Goal: Task Accomplishment & Management: Use online tool/utility

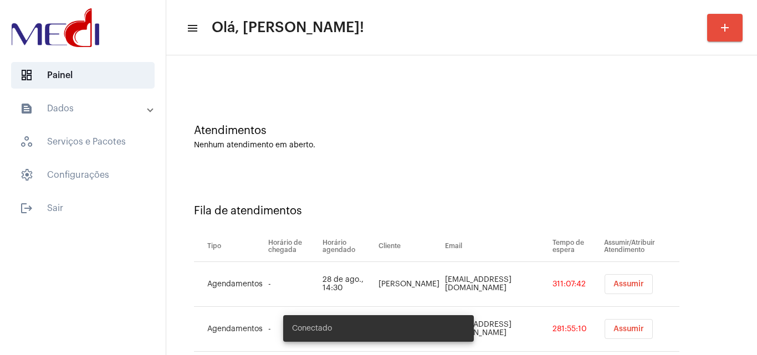
scroll to position [60, 0]
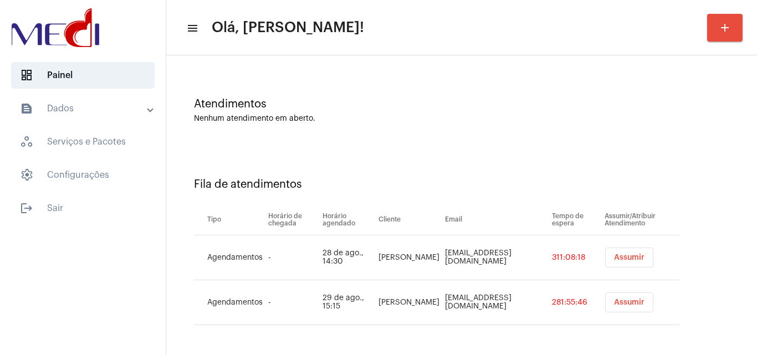
click at [627, 258] on span "Assumir" at bounding box center [629, 258] width 30 height 8
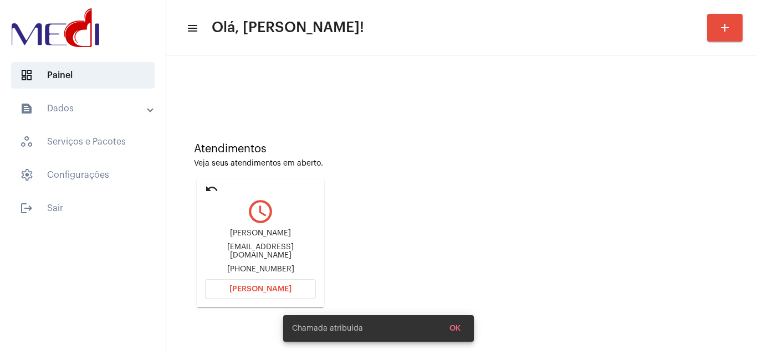
scroll to position [157, 0]
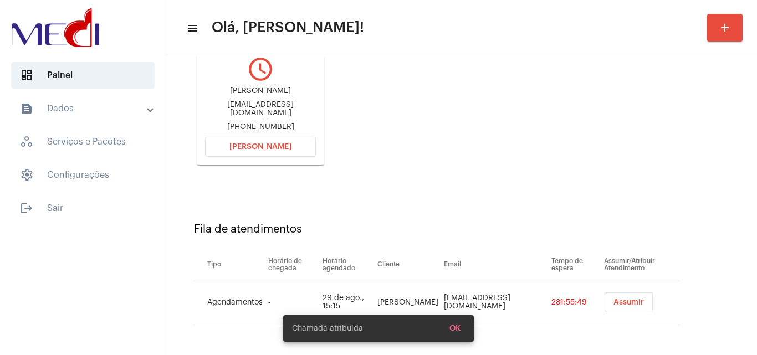
click at [284, 154] on button "Abrir Chamada" at bounding box center [260, 147] width 111 height 20
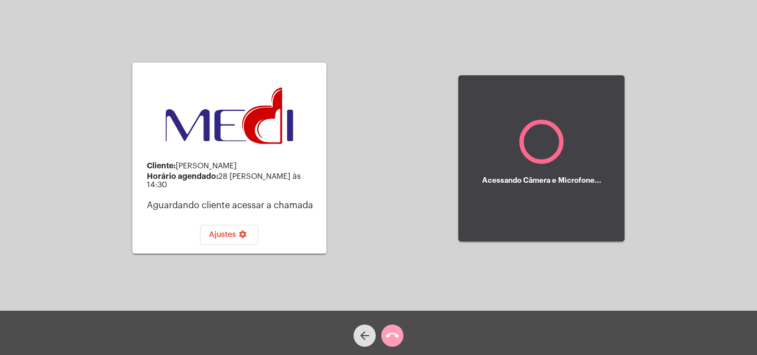
click at [394, 329] on mat-icon "call_end" at bounding box center [392, 335] width 13 height 13
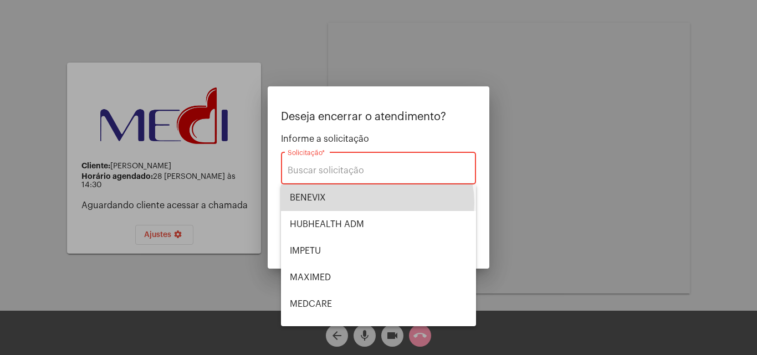
click at [377, 203] on span "BENEVIX" at bounding box center [378, 198] width 177 height 27
type input "BENEVIX"
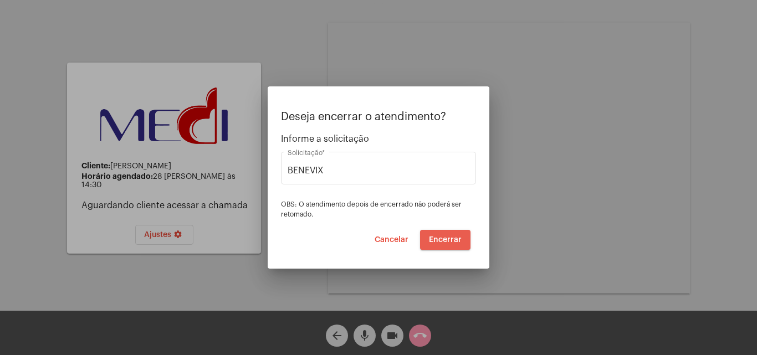
click at [451, 236] on span "Encerrar" at bounding box center [445, 240] width 33 height 8
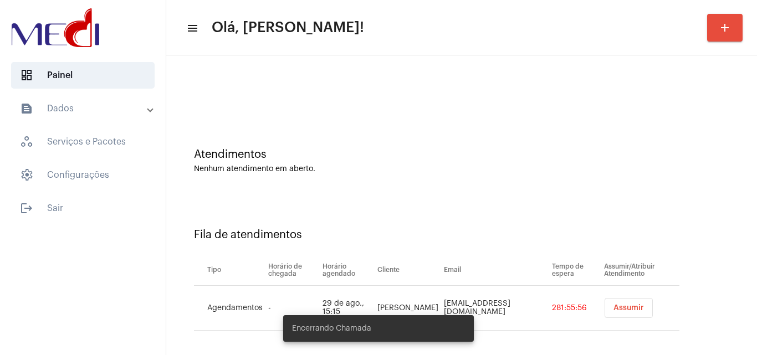
scroll to position [15, 0]
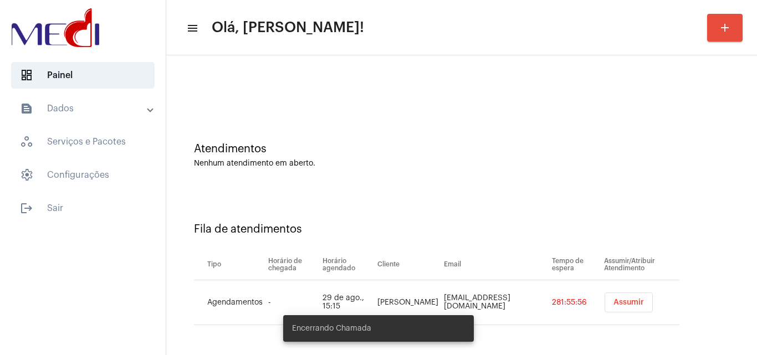
click at [612, 311] on button "Assumir" at bounding box center [629, 303] width 48 height 20
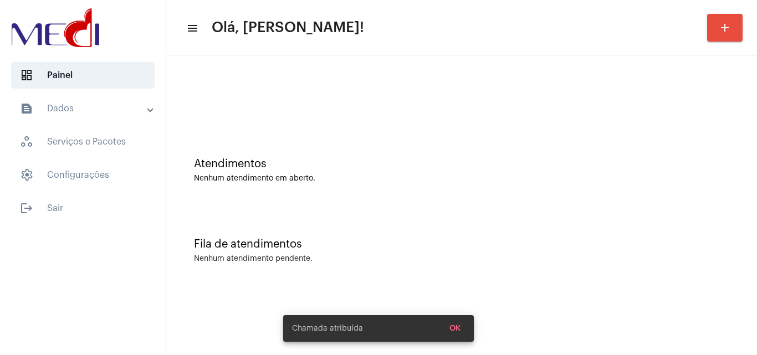
scroll to position [0, 0]
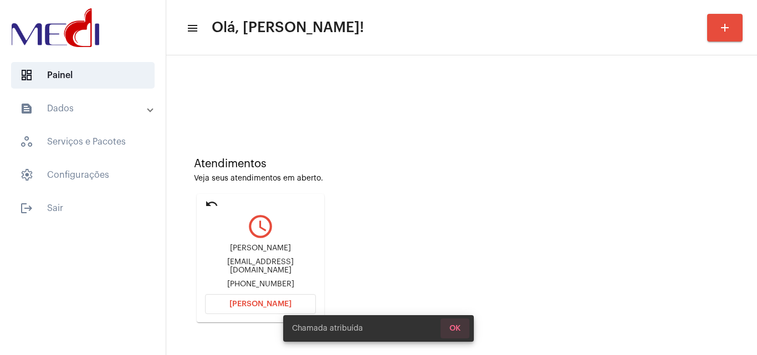
click at [454, 330] on span "OK" at bounding box center [455, 329] width 11 height 8
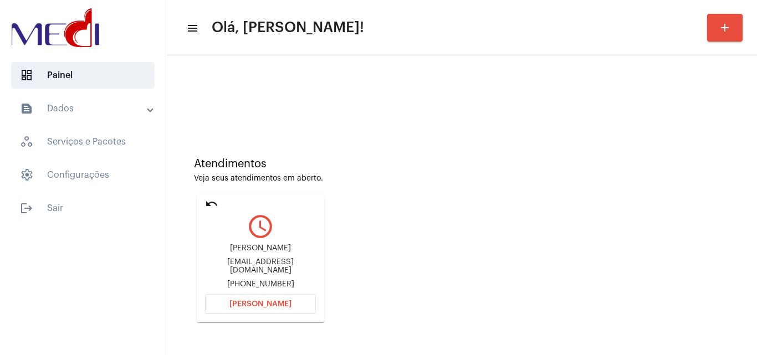
click at [291, 300] on button "Abrir Chamada" at bounding box center [260, 304] width 111 height 20
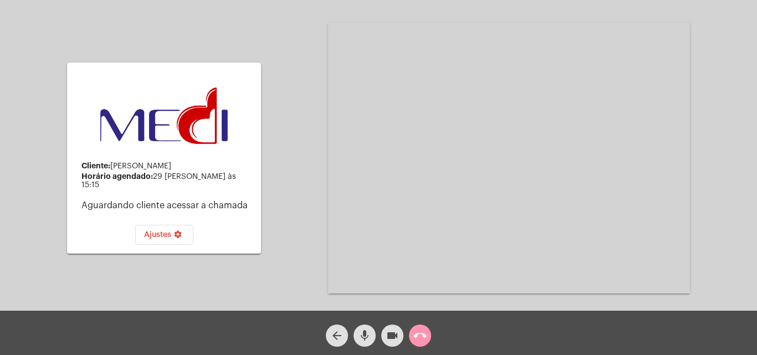
click at [395, 339] on mat-icon "videocam" at bounding box center [392, 335] width 13 height 13
click at [421, 335] on mat-icon "call_end" at bounding box center [419, 335] width 13 height 13
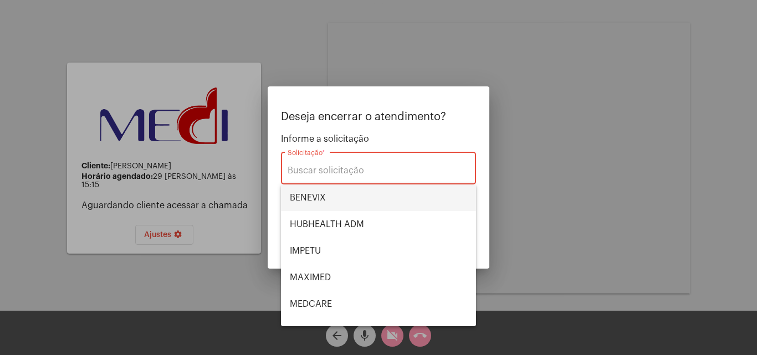
click at [327, 197] on span "BENEVIX" at bounding box center [378, 198] width 177 height 27
type input "BENEVIX"
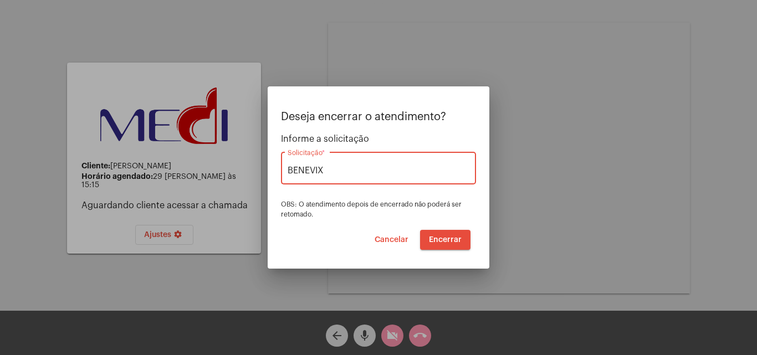
click at [467, 239] on button "Encerrar" at bounding box center [445, 240] width 50 height 20
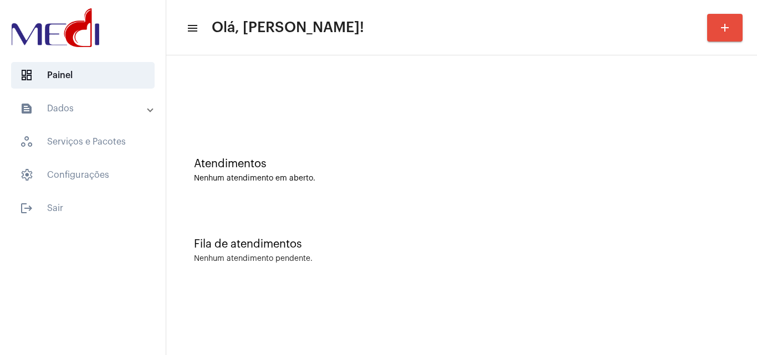
click at [718, 164] on div "Atendimentos" at bounding box center [461, 164] width 535 height 12
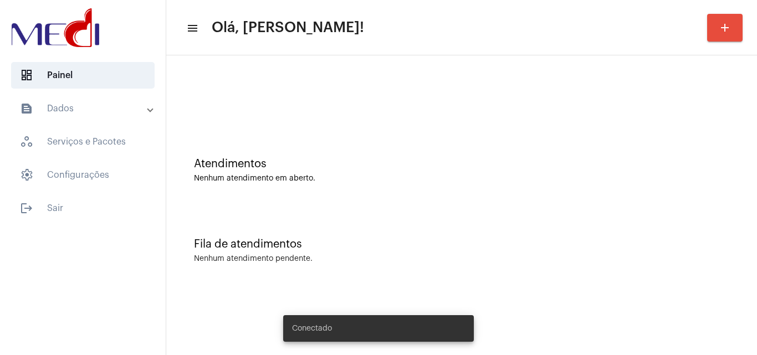
click at [452, 203] on div "Atendimentos Nenhum atendimento em aberto." at bounding box center [462, 165] width 580 height 80
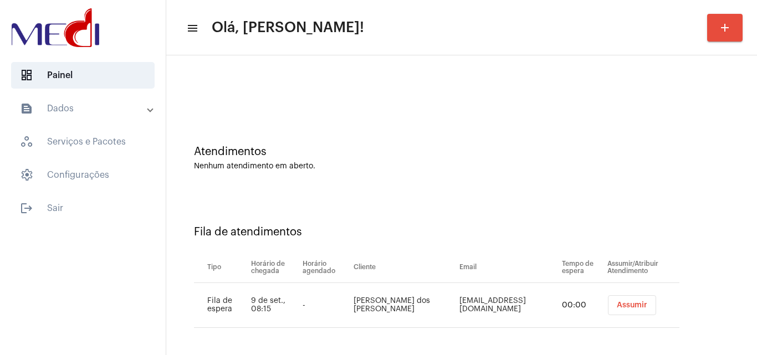
scroll to position [15, 0]
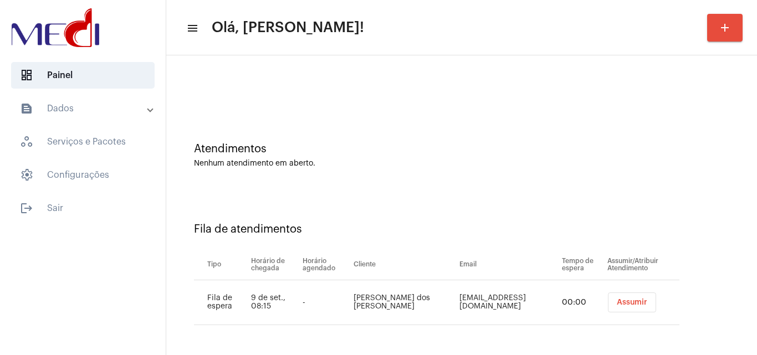
click at [629, 304] on span "Assumir" at bounding box center [632, 303] width 30 height 8
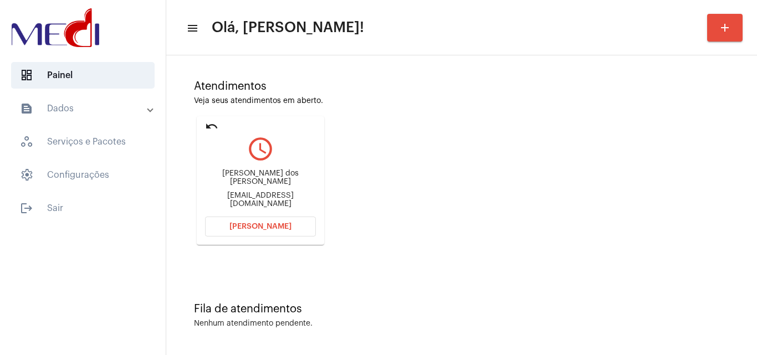
scroll to position [78, 0]
click at [256, 199] on div "[EMAIL_ADDRESS][DOMAIN_NAME]" at bounding box center [260, 199] width 111 height 17
click at [256, 200] on div "[EMAIL_ADDRESS][DOMAIN_NAME]" at bounding box center [260, 199] width 111 height 17
click at [256, 200] on div "robertamonteiro@outlook.com.br" at bounding box center [260, 199] width 111 height 17
copy mat-card-content "robertamonteiro@outlook.com.br Abrir Chamada"
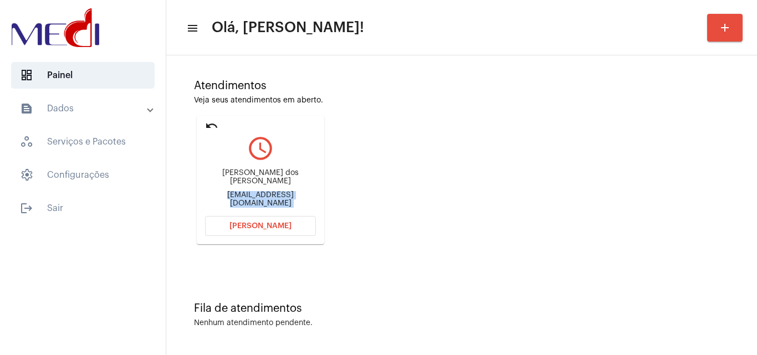
click at [284, 221] on button "Abrir Chamada" at bounding box center [260, 226] width 111 height 20
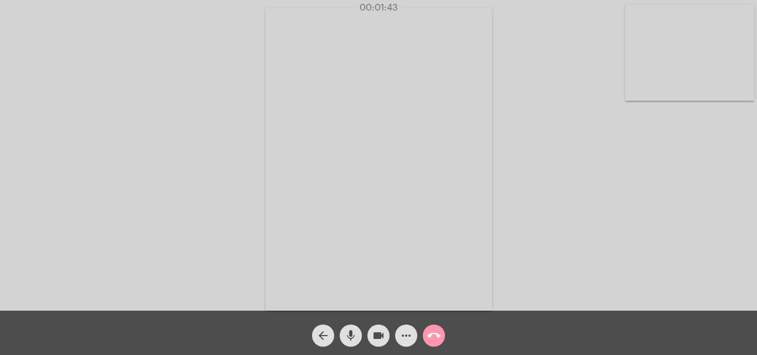
click at [428, 338] on mat-icon "call_end" at bounding box center [433, 335] width 13 height 13
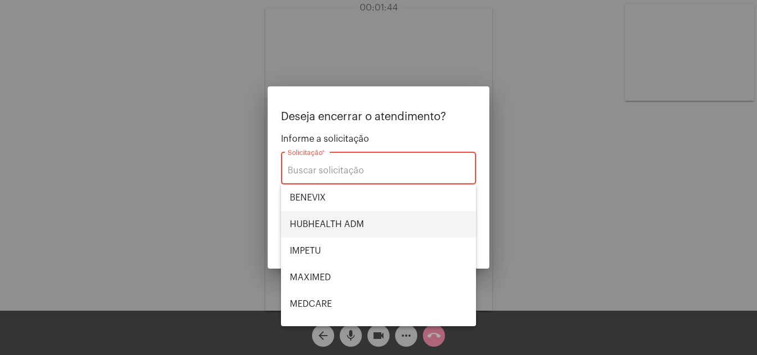
click at [344, 219] on span "HUBHEALTH ADM" at bounding box center [378, 224] width 177 height 27
type input "HUBHEALTH ADM"
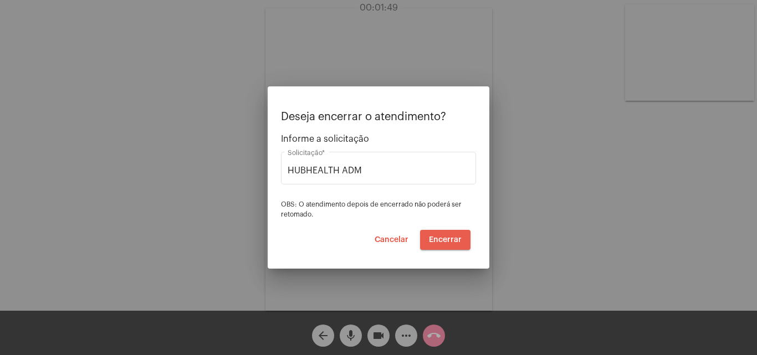
click at [436, 244] on button "Encerrar" at bounding box center [445, 240] width 50 height 20
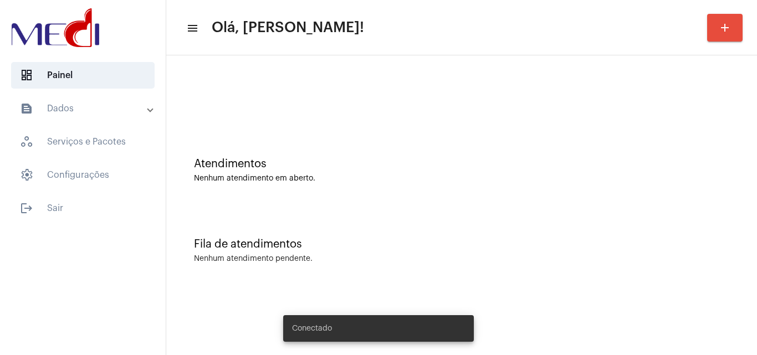
click at [736, 34] on button "add" at bounding box center [724, 28] width 35 height 28
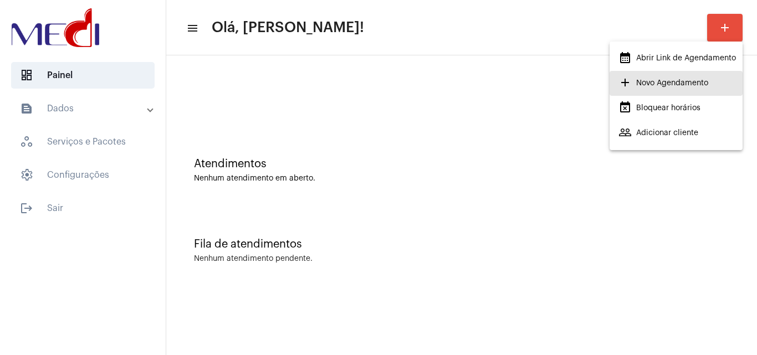
click at [680, 83] on span "add Novo Agendamento" at bounding box center [664, 83] width 90 height 20
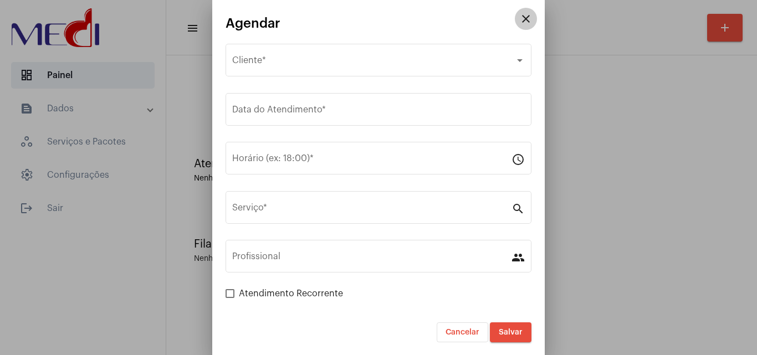
click at [519, 27] on button "close" at bounding box center [526, 19] width 22 height 22
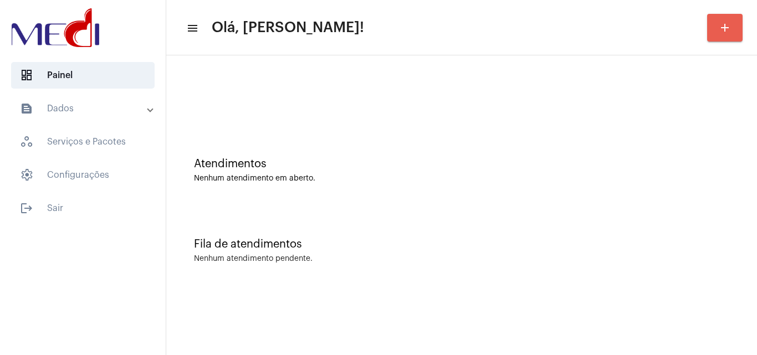
click at [713, 34] on button "add" at bounding box center [724, 28] width 35 height 28
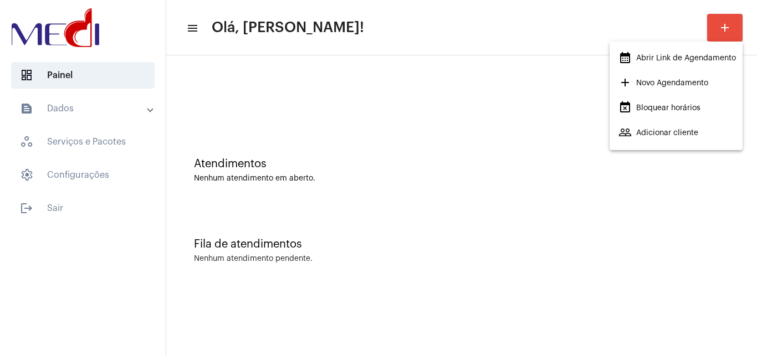
click at [681, 54] on span "calendar_month_outlined Abrir Link de Agendamento" at bounding box center [678, 58] width 118 height 20
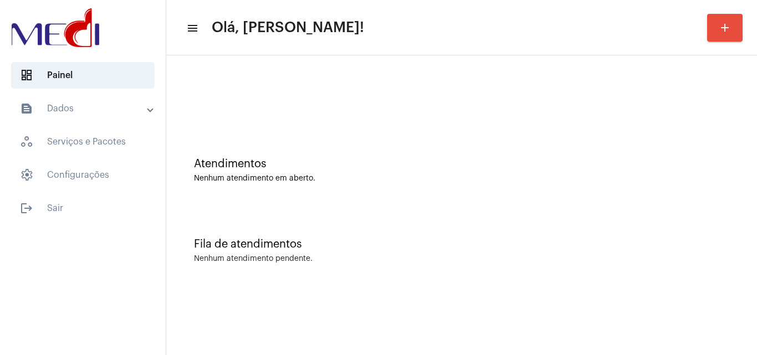
click at [443, 190] on div "Atendimentos Nenhum atendimento em aberto." at bounding box center [462, 165] width 580 height 80
click at [633, 222] on div "Fila de atendimentos Nenhum atendimento pendente." at bounding box center [462, 245] width 580 height 80
click at [677, 183] on div "Atendimentos Nenhum atendimento em aberto." at bounding box center [462, 165] width 580 height 80
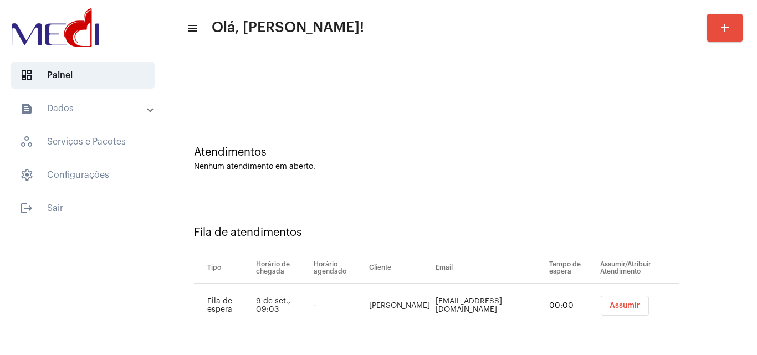
scroll to position [15, 0]
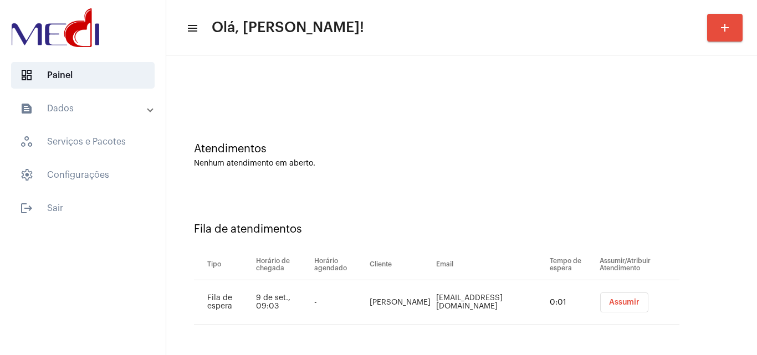
click at [620, 302] on span "Assumir" at bounding box center [624, 303] width 30 height 8
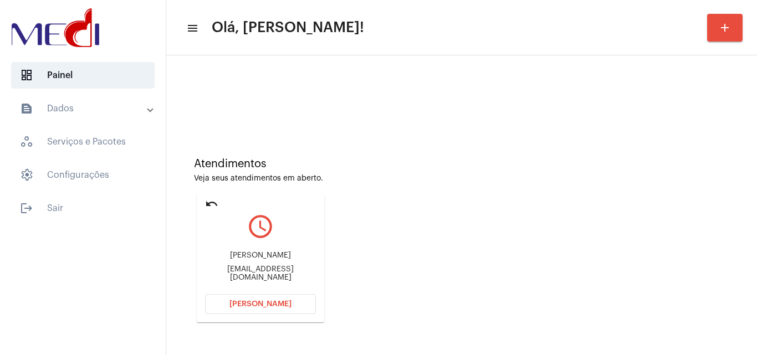
click at [293, 264] on div "Jadehilton Gouveia Jadehiltona@gmail.com" at bounding box center [260, 267] width 111 height 50
click at [290, 274] on div "Jadehiltona@gmail.com" at bounding box center [260, 273] width 111 height 17
copy mat-card-content "Jadehiltona@gmail.com Abrir Chamada"
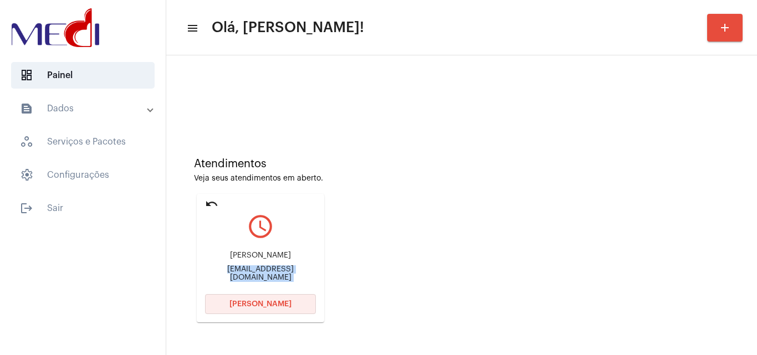
click at [270, 302] on span "[PERSON_NAME]" at bounding box center [260, 304] width 62 height 8
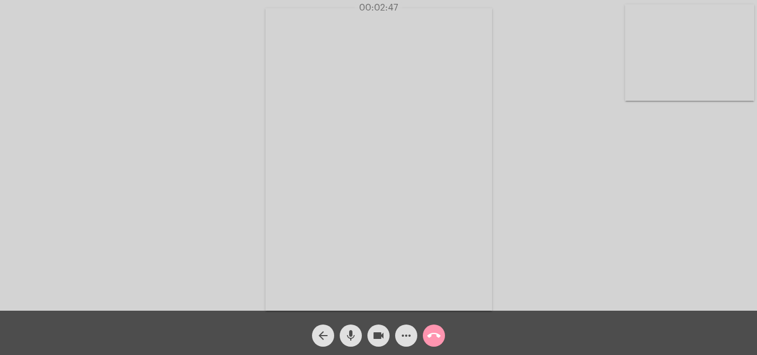
click at [436, 332] on mat-icon "call_end" at bounding box center [433, 335] width 13 height 13
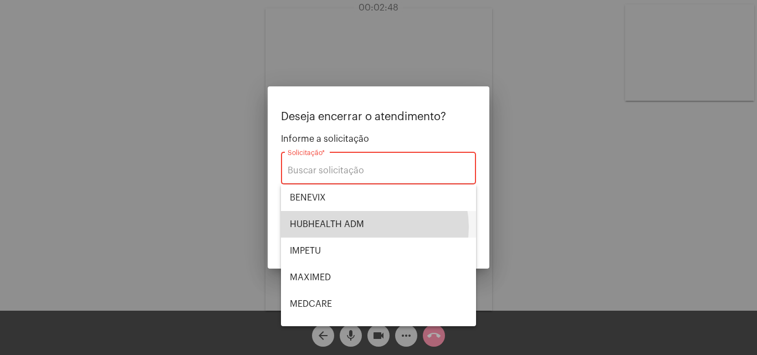
click at [369, 227] on span "HUBHEALTH ADM" at bounding box center [378, 224] width 177 height 27
type input "HUBHEALTH ADM"
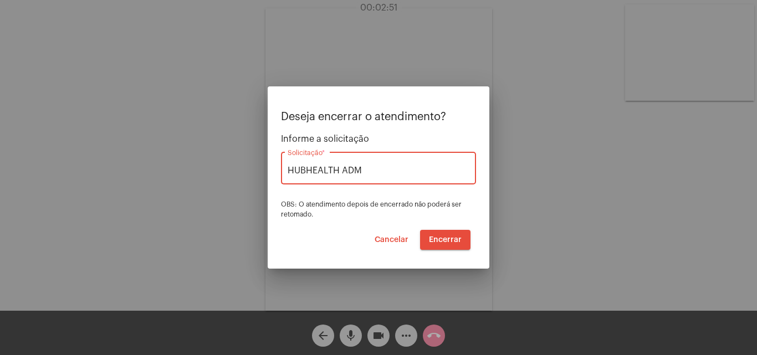
click at [444, 240] on span "Encerrar" at bounding box center [445, 240] width 33 height 8
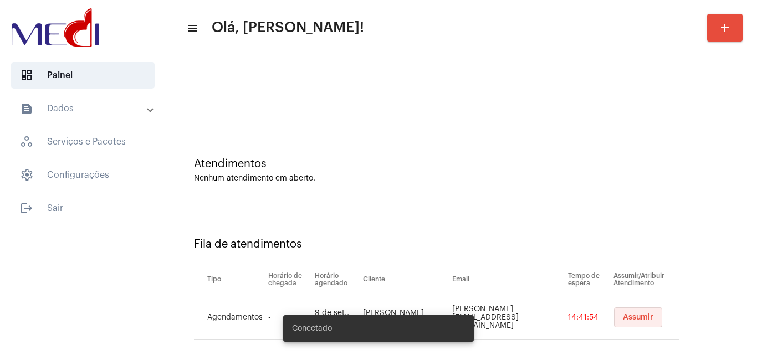
click at [616, 311] on button "Assumir" at bounding box center [638, 318] width 48 height 20
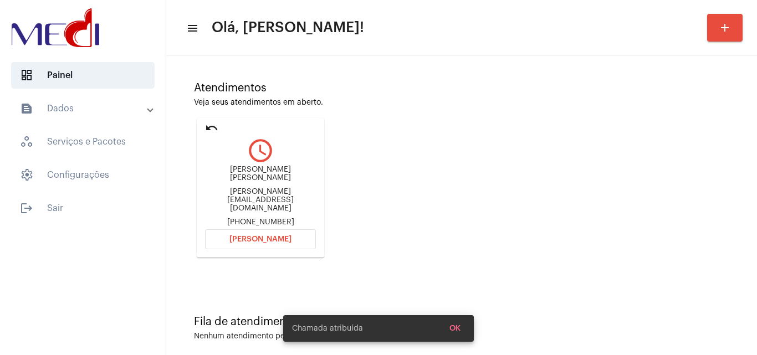
scroll to position [78, 0]
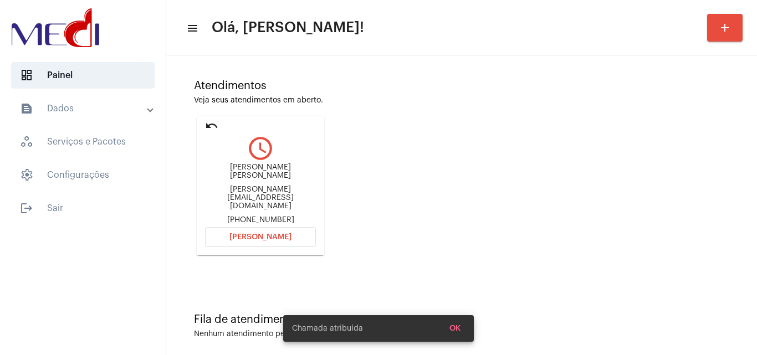
click at [287, 191] on div "[PERSON_NAME][EMAIL_ADDRESS][DOMAIN_NAME]" at bounding box center [260, 198] width 111 height 25
click at [287, 191] on div "eliane.1510@hotmail.com" at bounding box center [260, 198] width 111 height 25
copy div "eliane.1510@hotmail.com"
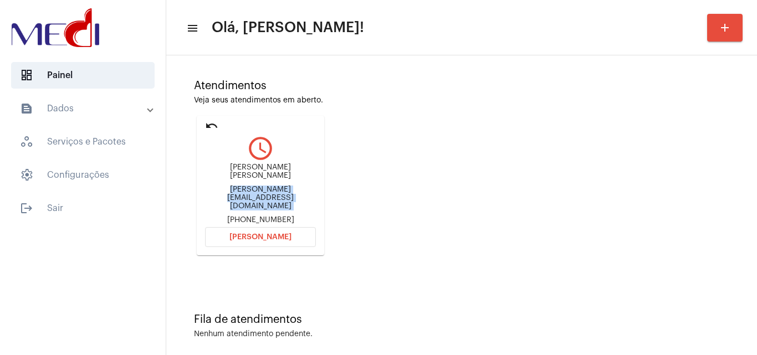
click at [249, 233] on span "Abrir Chamada" at bounding box center [260, 237] width 62 height 8
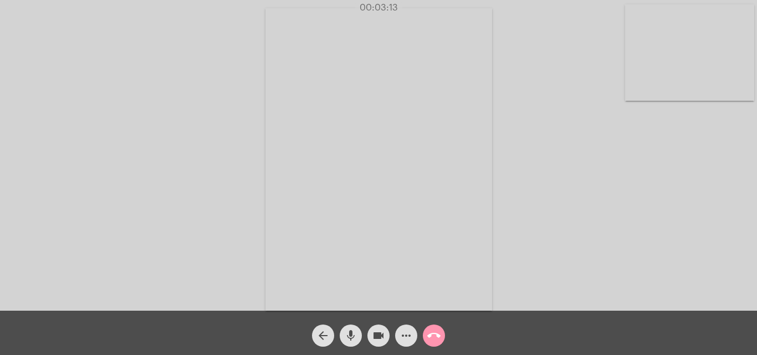
click at [435, 337] on mat-icon "call_end" at bounding box center [433, 335] width 13 height 13
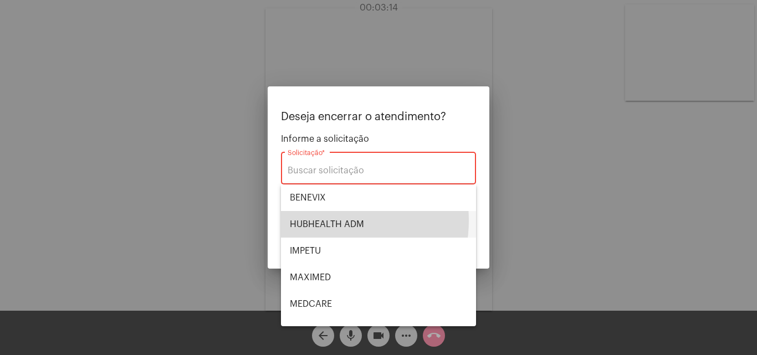
click at [325, 221] on span "HUBHEALTH ADM" at bounding box center [378, 224] width 177 height 27
type input "HUBHEALTH ADM"
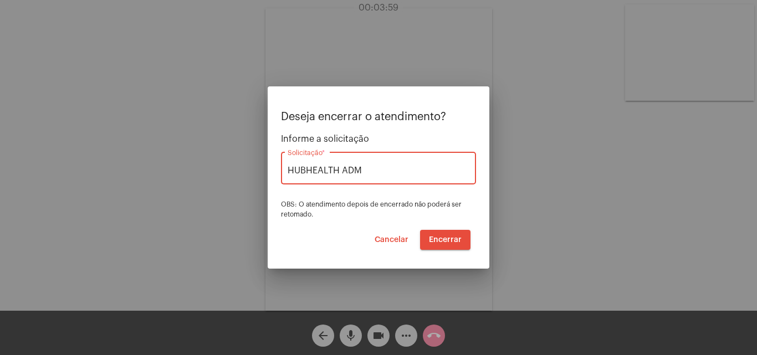
click at [454, 241] on span "Encerrar" at bounding box center [445, 240] width 33 height 8
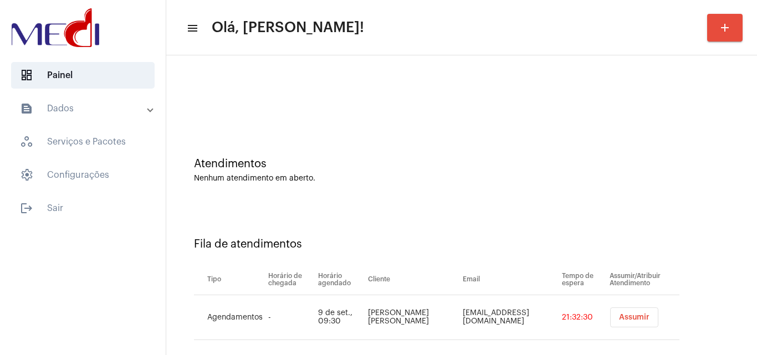
click at [616, 322] on button "Assumir" at bounding box center [634, 318] width 48 height 20
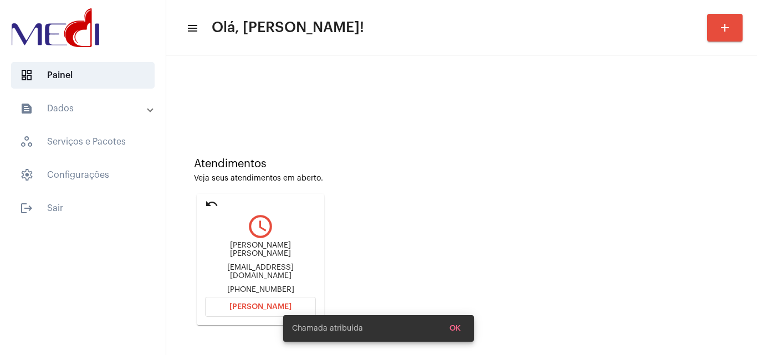
click at [318, 273] on mat-card "undo query_builder Aline Anjos da Silva alineanjosdasilva469@gmail.com +5575998…" at bounding box center [260, 259] width 127 height 131
click at [307, 267] on div "alineanjosdasilva469@gmail.com" at bounding box center [260, 272] width 111 height 17
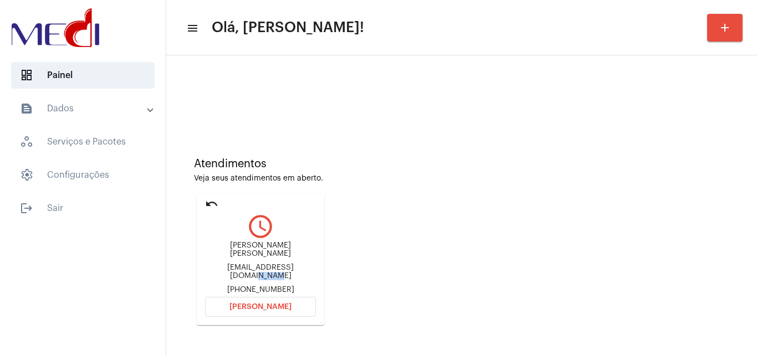
click at [307, 267] on div "alineanjosdasilva469@gmail.com" at bounding box center [260, 272] width 111 height 17
copy div "alineanjosdasilva469@gmail.com"
click at [252, 304] on span "Abrir Chamada" at bounding box center [260, 307] width 62 height 8
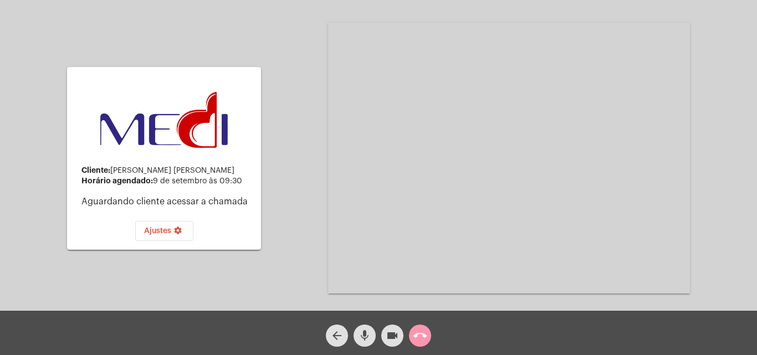
click at [418, 333] on mat-icon "call_end" at bounding box center [419, 335] width 13 height 13
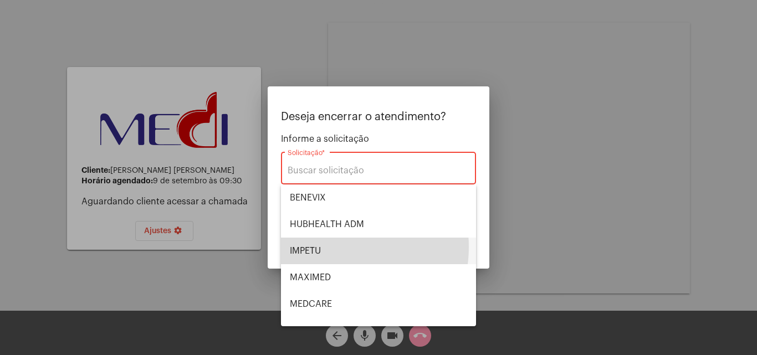
click at [331, 247] on span "IMPETU" at bounding box center [378, 251] width 177 height 27
type input "IMPETU"
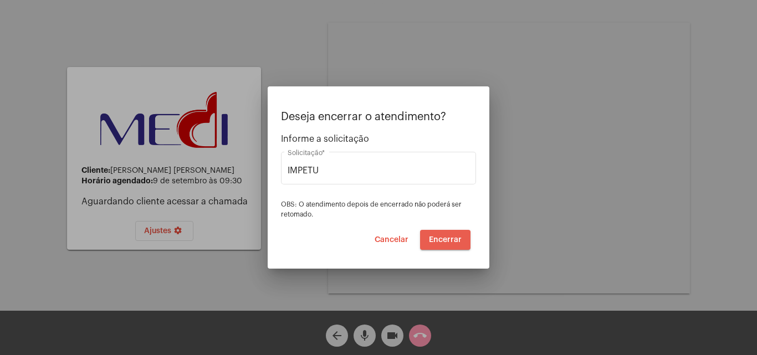
click at [434, 241] on span "Encerrar" at bounding box center [445, 240] width 33 height 8
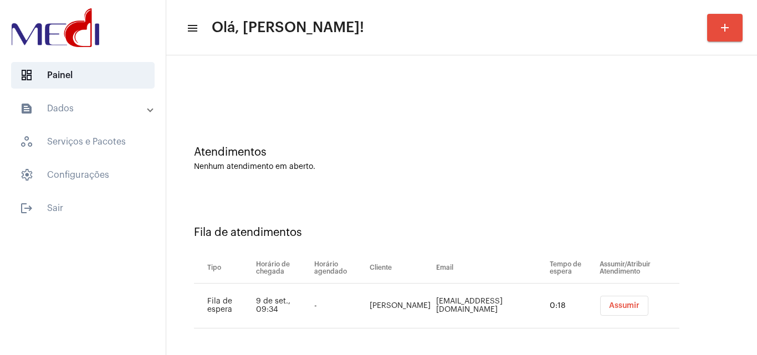
scroll to position [15, 0]
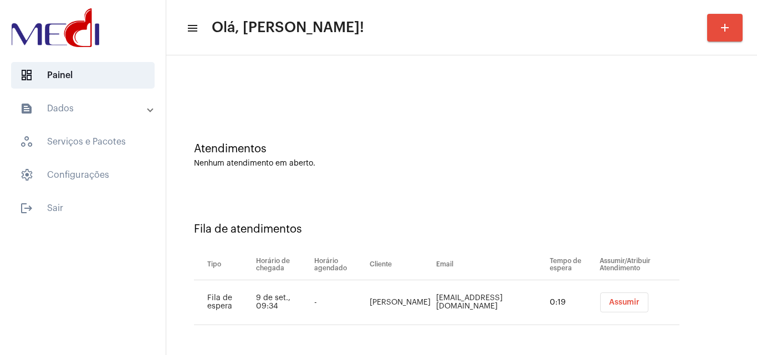
click at [600, 298] on button "Assumir" at bounding box center [624, 303] width 48 height 20
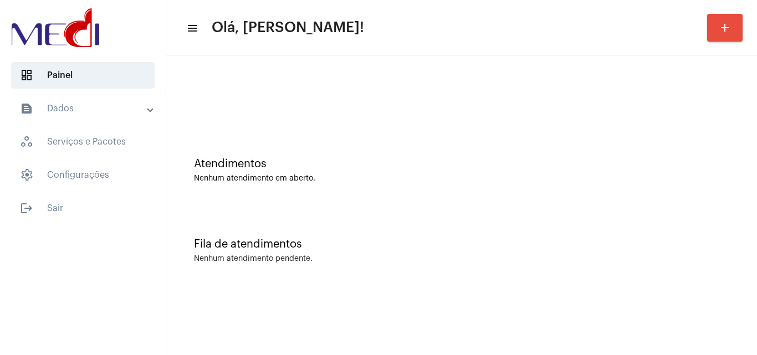
scroll to position [0, 0]
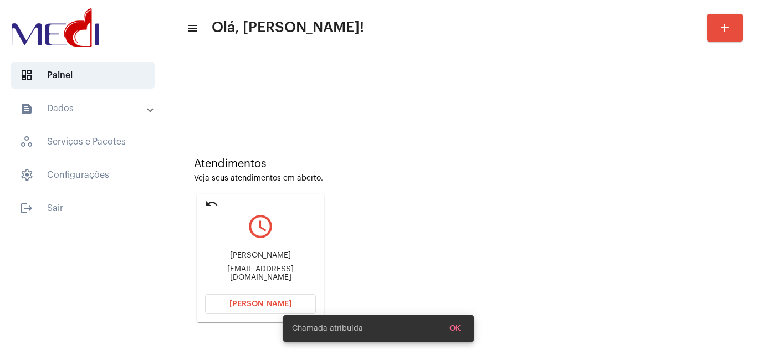
click at [294, 272] on div "luisarthurvilanova@gmail.com" at bounding box center [260, 273] width 111 height 17
copy mat-card-content "luisarthurvilanova@gmail.com Abrir Chamada"
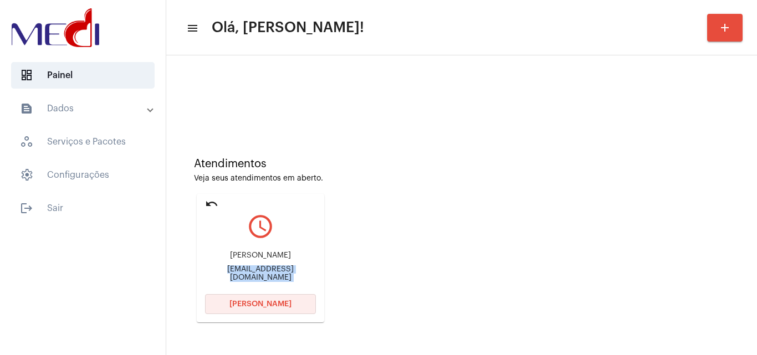
click at [275, 299] on button "Abrir Chamada" at bounding box center [260, 304] width 111 height 20
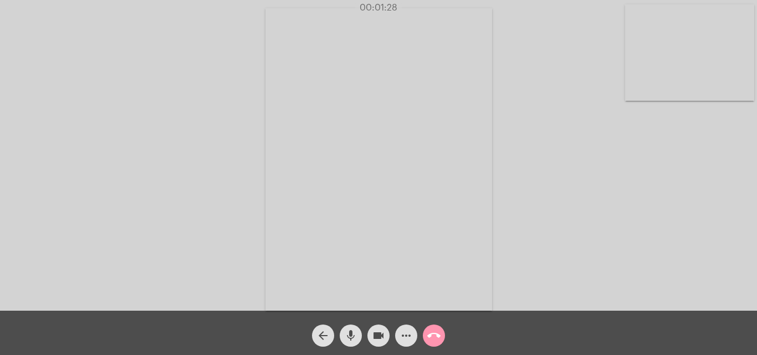
click at [441, 334] on button "call_end" at bounding box center [434, 336] width 22 height 22
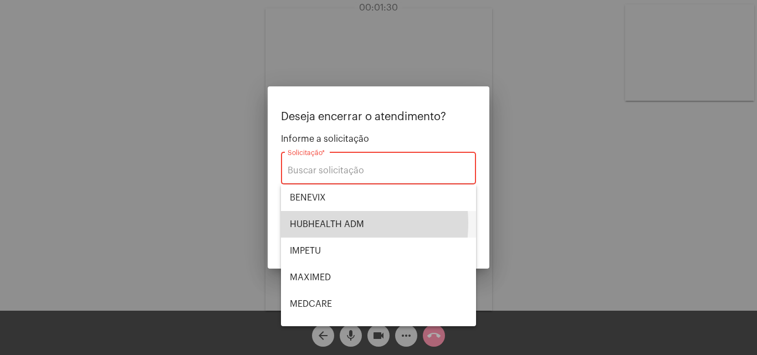
click at [324, 223] on span "HUBHEALTH ADM" at bounding box center [378, 224] width 177 height 27
type input "HUBHEALTH ADM"
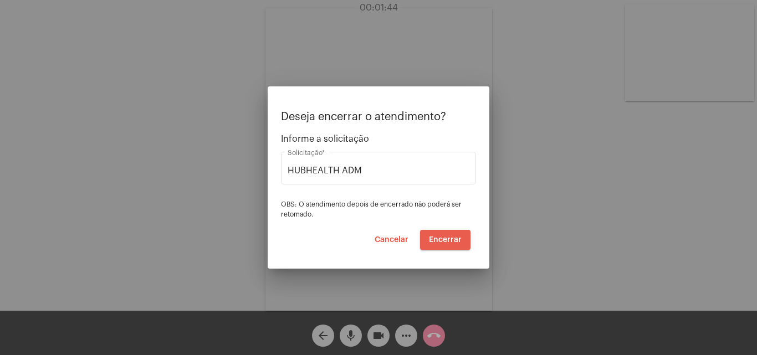
click at [449, 239] on span "Encerrar" at bounding box center [445, 240] width 33 height 8
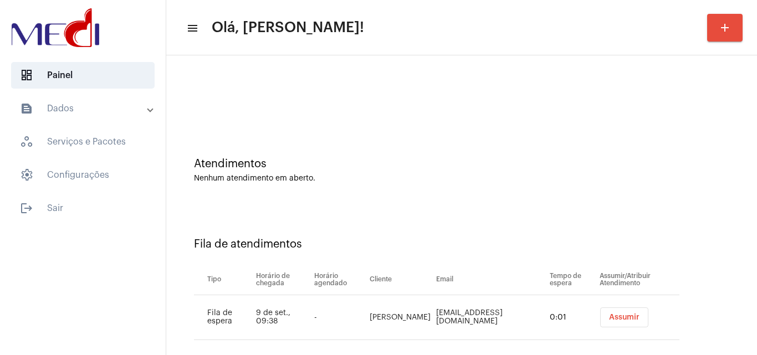
click at [609, 321] on span "Assumir" at bounding box center [624, 318] width 30 height 8
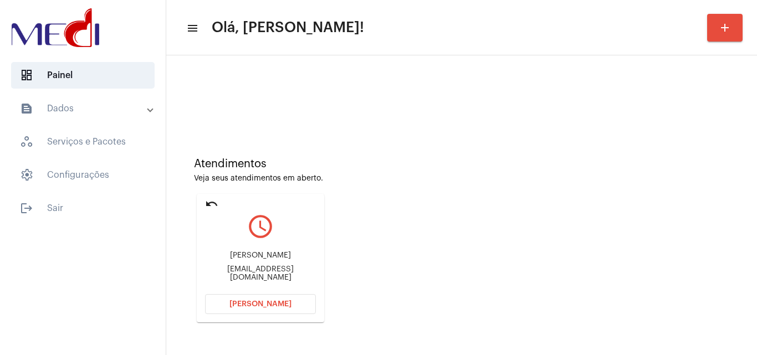
click at [280, 269] on div "Alcicleidecosta36@gmail.com" at bounding box center [260, 273] width 111 height 17
copy mat-card-content "Alcicleidecosta36@gmail.com Abrir Chamada"
click at [230, 303] on button "Abrir Chamada" at bounding box center [260, 304] width 111 height 20
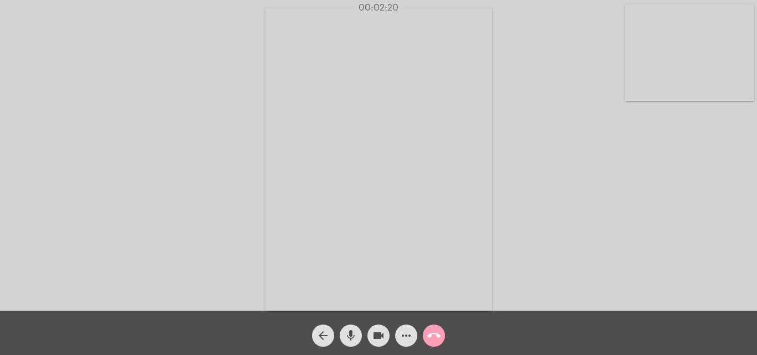
click at [438, 336] on mat-icon "call_end" at bounding box center [433, 335] width 13 height 13
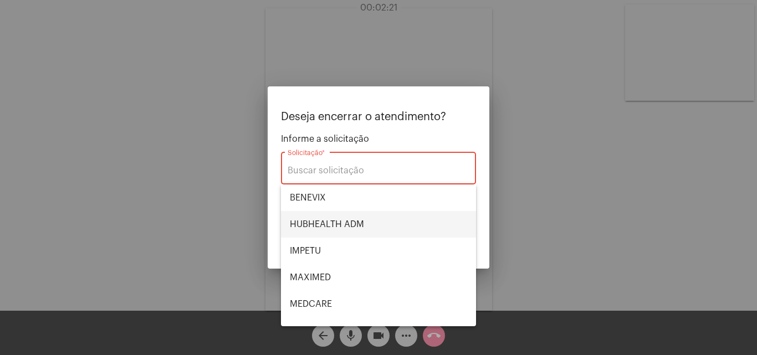
click at [356, 222] on span "HUBHEALTH ADM" at bounding box center [378, 224] width 177 height 27
type input "HUBHEALTH ADM"
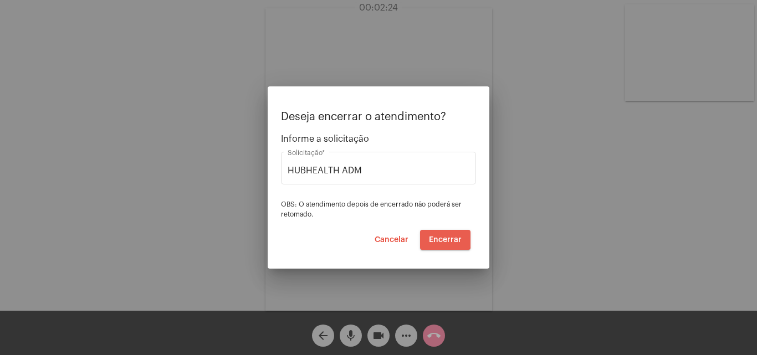
click at [442, 237] on span "Encerrar" at bounding box center [445, 240] width 33 height 8
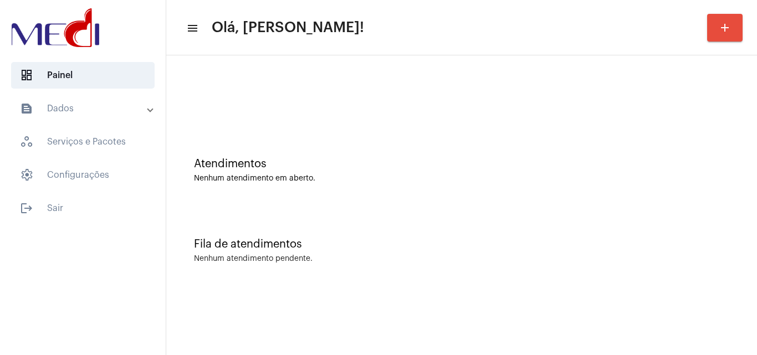
click at [671, 195] on div "Atendimentos Nenhum atendimento em aberto." at bounding box center [462, 165] width 580 height 80
click at [690, 194] on div "Atendimentos Nenhum atendimento em aberto." at bounding box center [462, 165] width 580 height 80
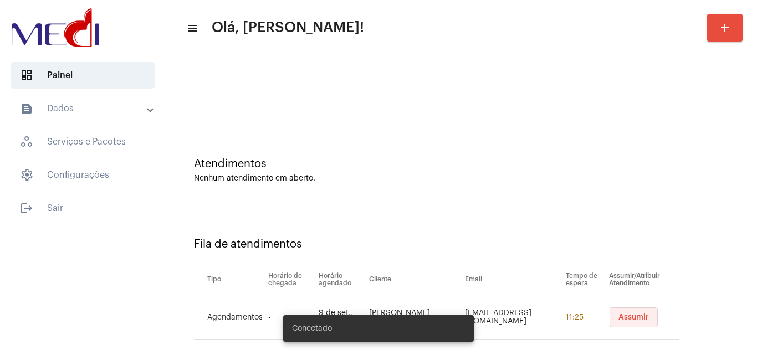
click at [610, 310] on button "Assumir" at bounding box center [634, 318] width 48 height 20
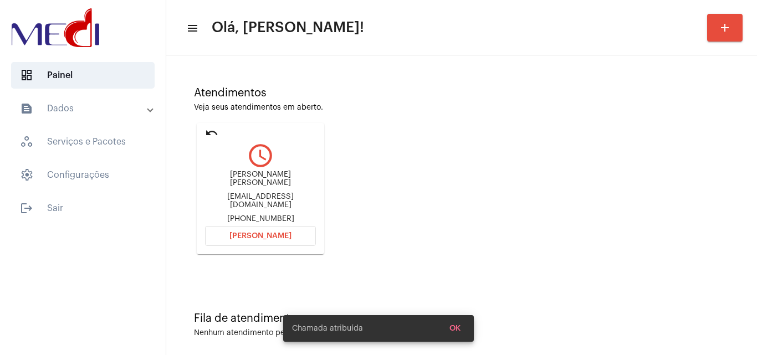
scroll to position [78, 0]
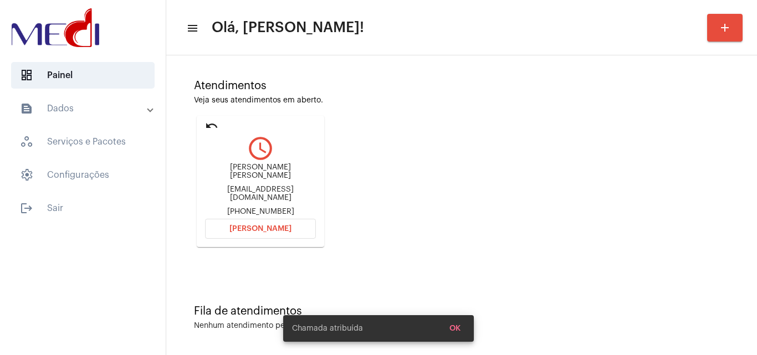
click at [291, 183] on div "Aline Anjos da Silva alineanjosdasilva469@gmail.com +5575998969506" at bounding box center [260, 190] width 111 height 53
copy div "alineanjosdasilva469@gmail.com"
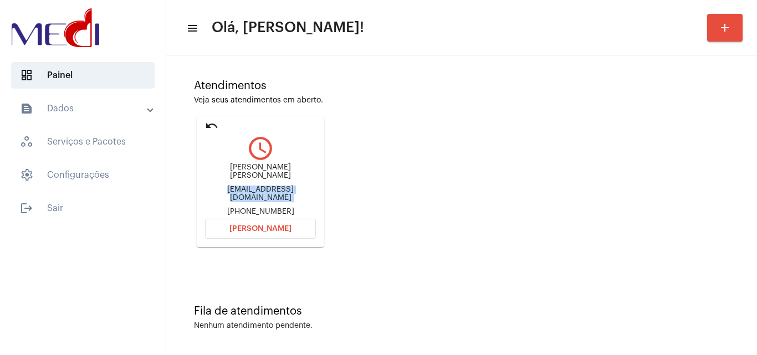
click at [305, 230] on button "Abrir Chamada" at bounding box center [260, 229] width 111 height 20
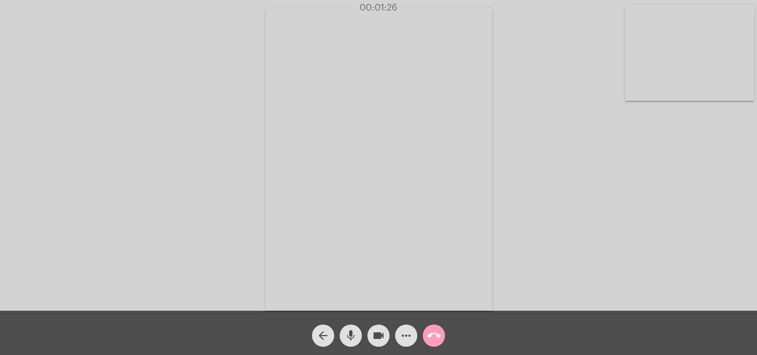
click at [434, 339] on mat-icon "call_end" at bounding box center [433, 335] width 13 height 13
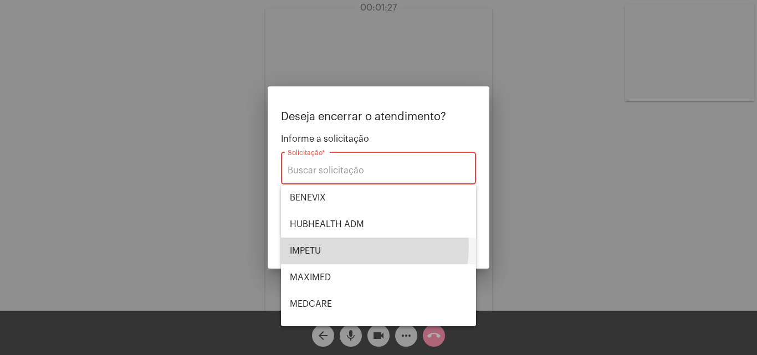
click at [336, 246] on span "IMPETU" at bounding box center [378, 251] width 177 height 27
type input "IMPETU"
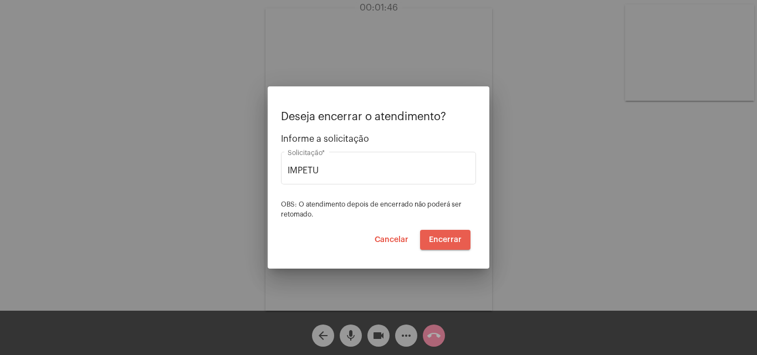
click at [445, 242] on span "Encerrar" at bounding box center [445, 240] width 33 height 8
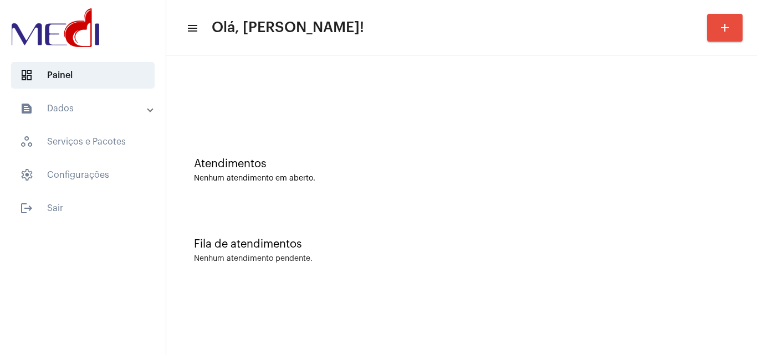
click at [724, 192] on div "Atendimentos Nenhum atendimento em aberto." at bounding box center [462, 165] width 580 height 80
click at [682, 111] on div at bounding box center [462, 93] width 580 height 64
drag, startPoint x: 711, startPoint y: 142, endPoint x: 701, endPoint y: 131, distance: 14.5
click at [711, 140] on div "Atendimentos Nenhum atendimento em aberto." at bounding box center [462, 165] width 580 height 80
click at [730, 129] on div "Atendimentos Nenhum atendimento em aberto." at bounding box center [462, 165] width 580 height 80
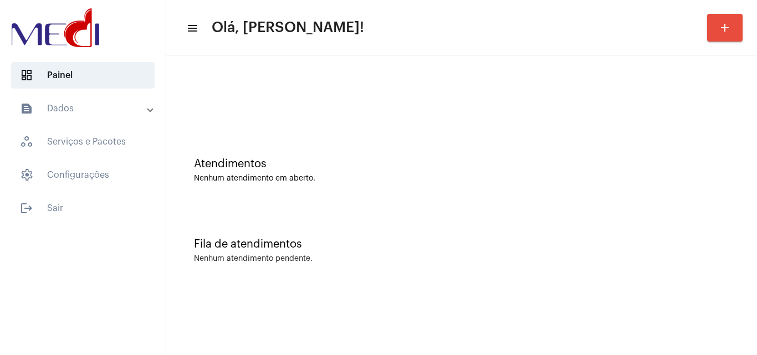
click at [358, 84] on div at bounding box center [462, 93] width 580 height 64
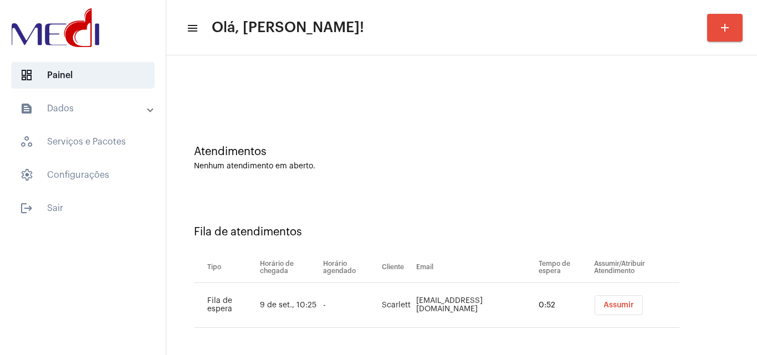
scroll to position [15, 0]
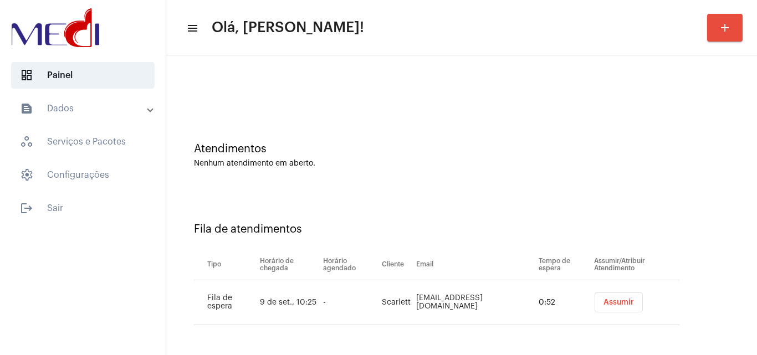
click at [610, 303] on span "Assumir" at bounding box center [619, 303] width 30 height 8
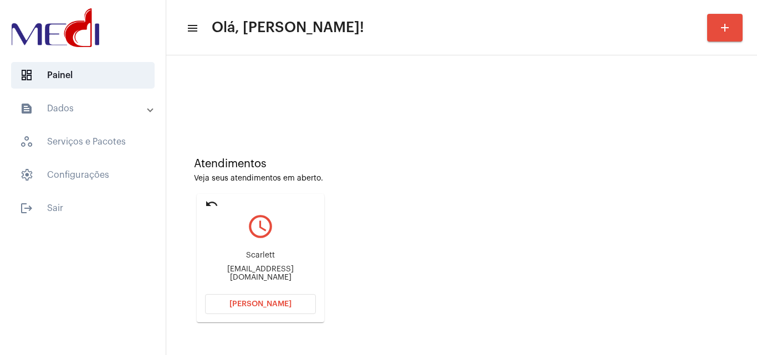
click at [724, 207] on div "Atendimentos Veja seus atendimentos em aberto. undo query_builder Scarlett Scar…" at bounding box center [462, 236] width 580 height 223
click at [247, 276] on div "Scarlettdiane509@gmail.com" at bounding box center [260, 273] width 111 height 17
copy mat-card-content "Scarlettdiane509@gmail.com Abrir Chamada"
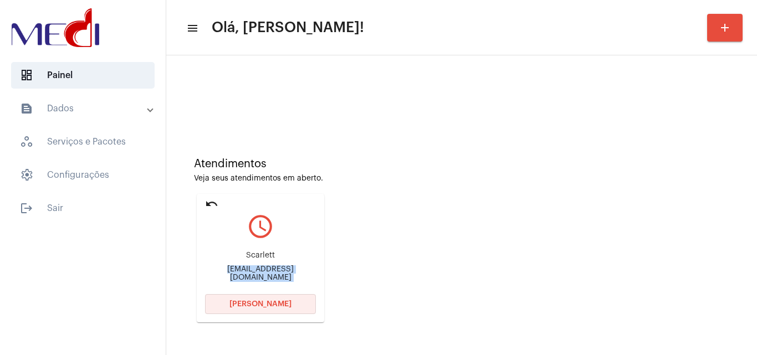
click at [284, 301] on span "Abrir Chamada" at bounding box center [260, 304] width 62 height 8
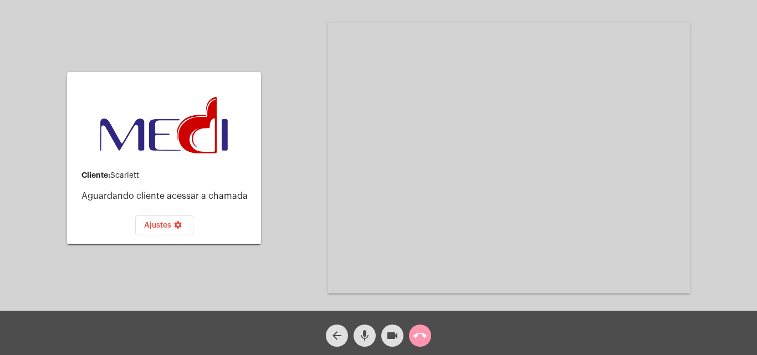
click at [338, 329] on mat-icon "arrow_back" at bounding box center [336, 335] width 13 height 13
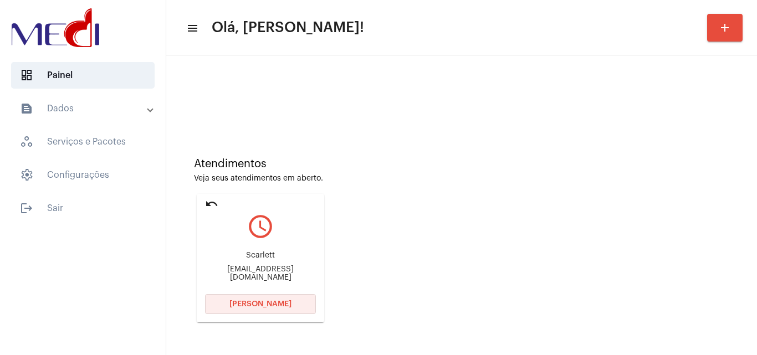
click at [286, 312] on button "Abrir Chamada" at bounding box center [260, 304] width 111 height 20
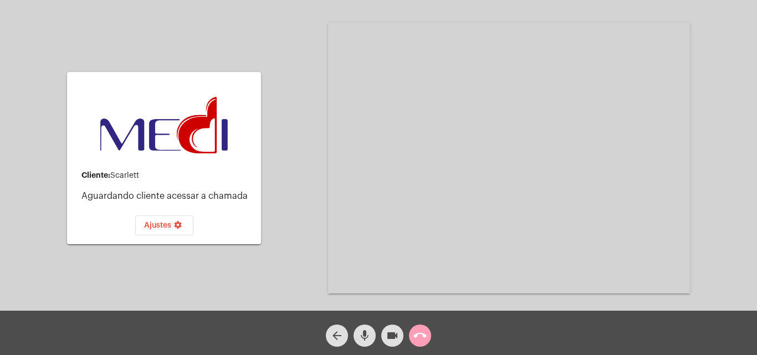
click at [429, 330] on button "call_end" at bounding box center [420, 336] width 22 height 22
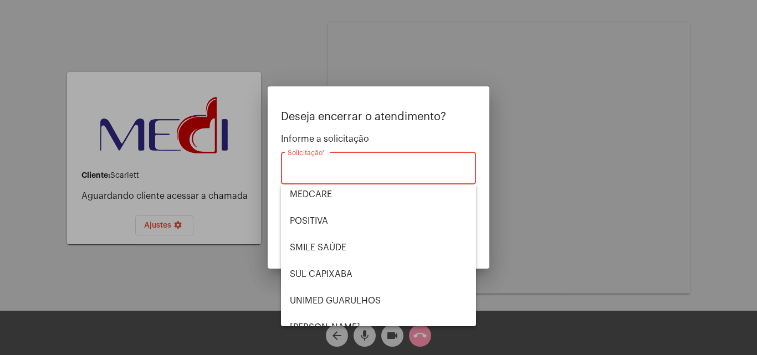
scroll to position [111, 0]
click at [339, 245] on span "SMILE SAÚDE" at bounding box center [378, 246] width 177 height 27
type input "SMILE SAÚDE"
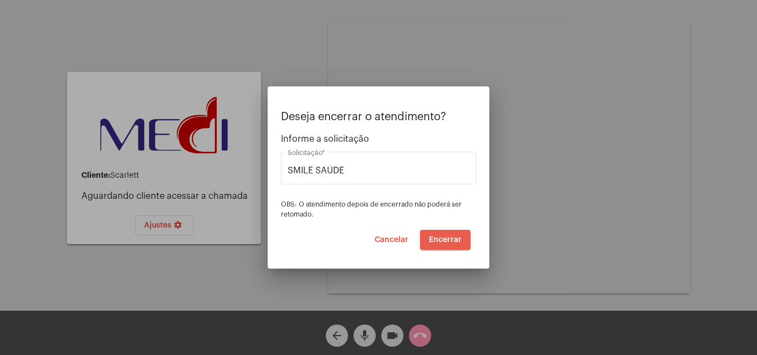
click at [445, 237] on span "Encerrar" at bounding box center [445, 240] width 33 height 8
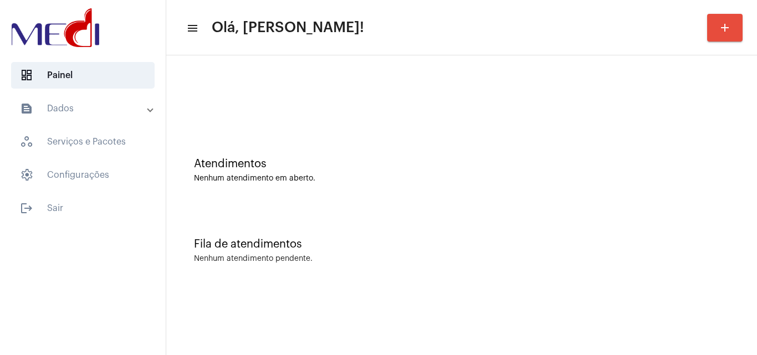
click at [724, 149] on div "Atendimentos Nenhum atendimento em aberto." at bounding box center [462, 165] width 580 height 80
click at [712, 145] on div "Atendimentos Nenhum atendimento em aberto." at bounding box center [462, 165] width 580 height 80
click at [420, 203] on div "Atendimentos Nenhum atendimento em aberto." at bounding box center [462, 165] width 580 height 80
click at [691, 154] on div "Atendimentos Nenhum atendimento em aberto." at bounding box center [462, 165] width 580 height 80
click at [757, 217] on div "Atendimentos Nenhum atendimento em aberto. Fila de atendimentos Nenhum atendime…" at bounding box center [461, 173] width 591 height 236
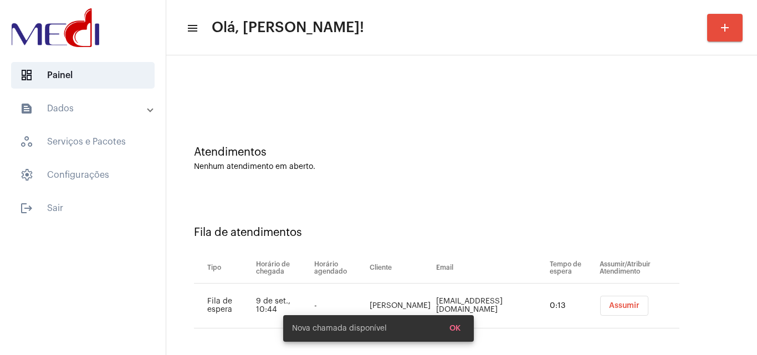
scroll to position [15, 0]
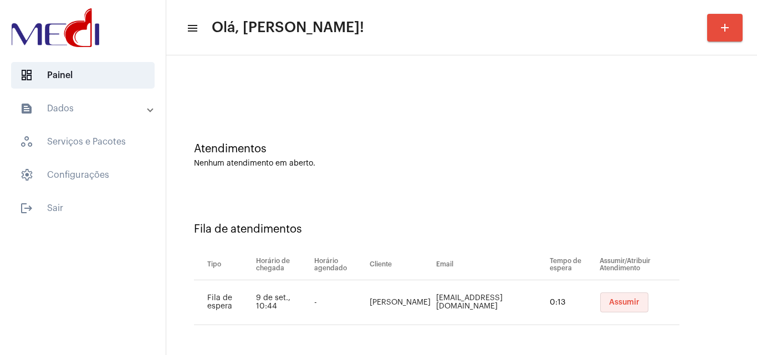
click at [632, 298] on button "Assumir" at bounding box center [624, 303] width 48 height 20
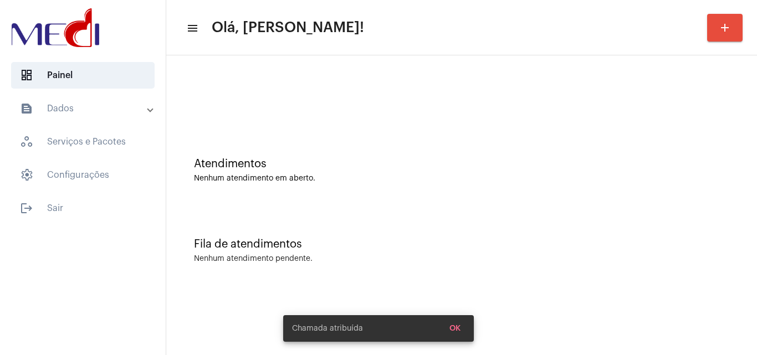
scroll to position [0, 0]
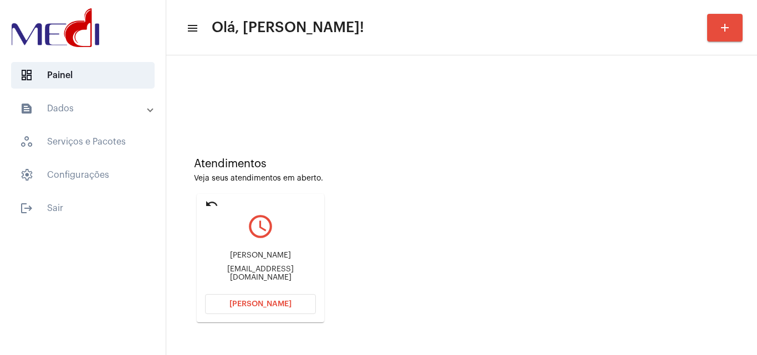
drag, startPoint x: 678, startPoint y: 151, endPoint x: 638, endPoint y: 150, distance: 40.5
click at [678, 151] on div "Atendimentos Veja seus atendimentos em aberto. undo query_builder Roberto Eizi …" at bounding box center [462, 236] width 580 height 223
click at [278, 278] on div "robertonogui@gmail.com" at bounding box center [260, 273] width 111 height 17
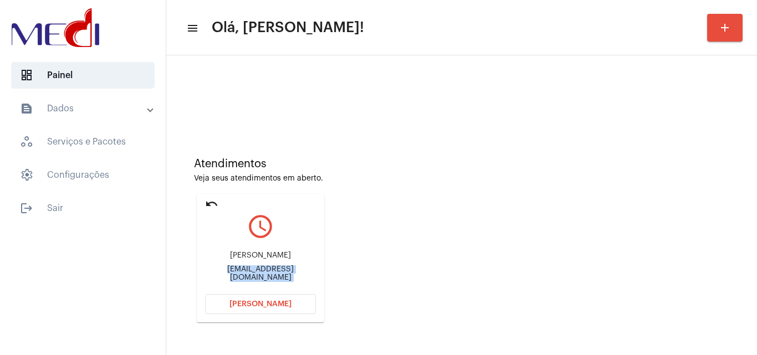
copy mat-card-content "robertonogui@gmail.com Abrir Chamada"
click at [279, 304] on span "[PERSON_NAME]" at bounding box center [260, 304] width 62 height 8
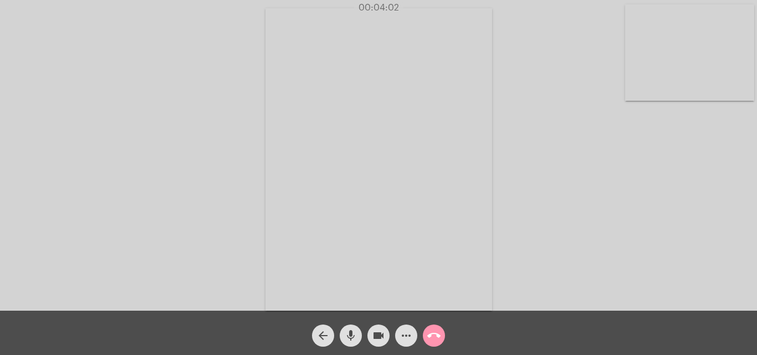
click at [431, 343] on mat-icon "call_end" at bounding box center [433, 335] width 13 height 13
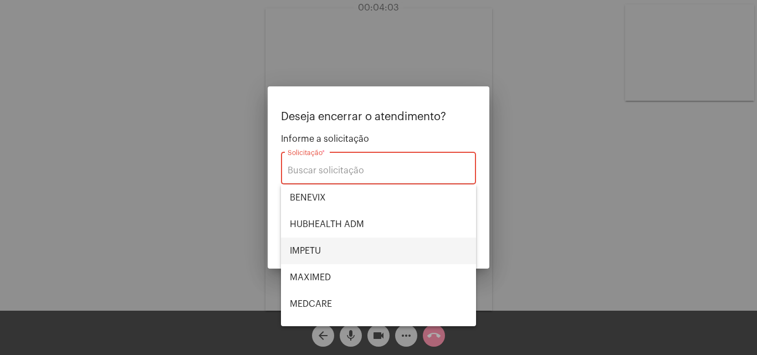
scroll to position [55, 0]
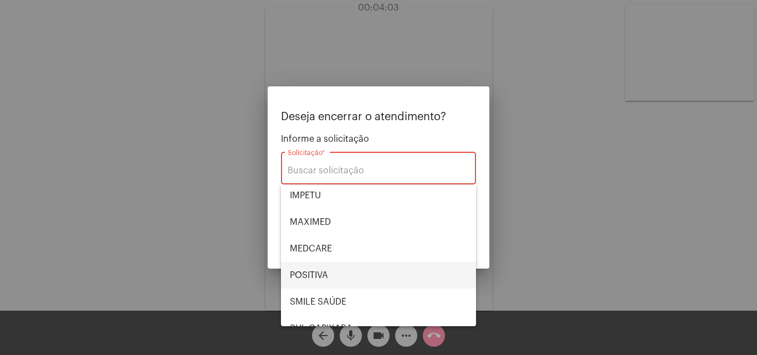
click at [327, 271] on span "POSITIVA" at bounding box center [378, 275] width 177 height 27
type input "POSITIVA"
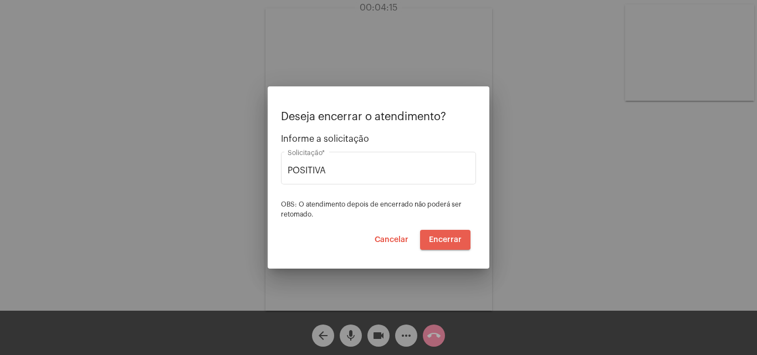
click at [436, 239] on span "Encerrar" at bounding box center [445, 240] width 33 height 8
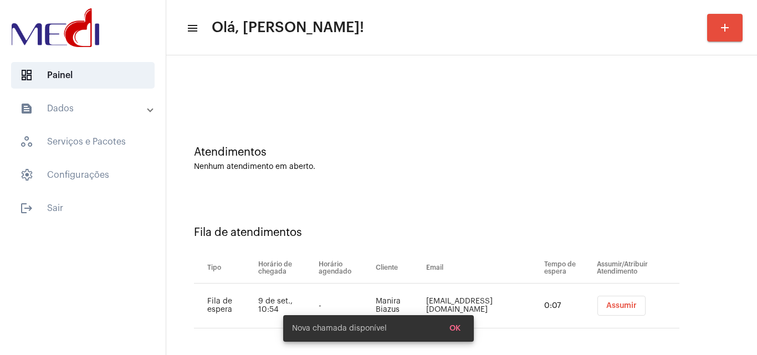
scroll to position [15, 0]
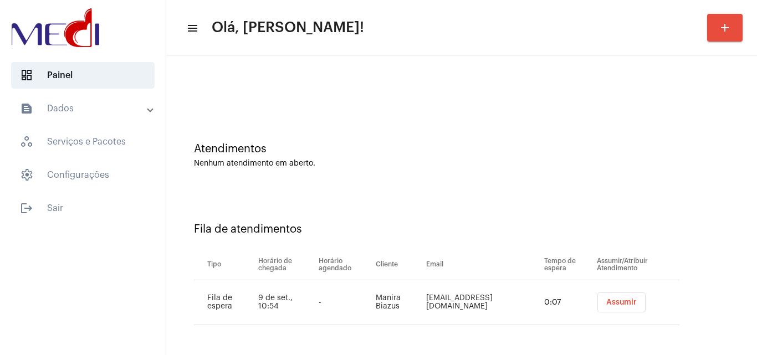
click at [610, 293] on button "Assumir" at bounding box center [621, 303] width 48 height 20
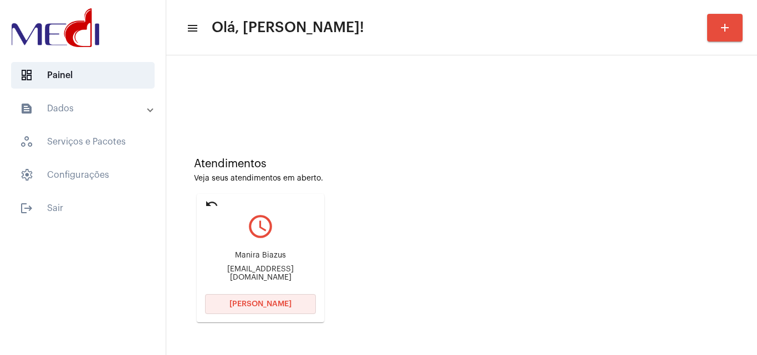
click at [277, 302] on span "Abrir Chamada" at bounding box center [260, 304] width 62 height 8
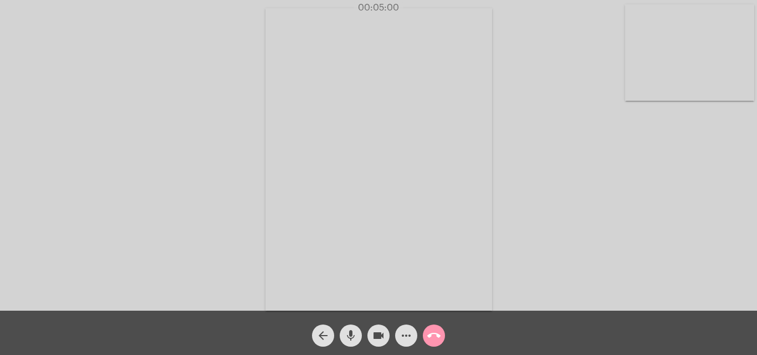
click at [440, 339] on mat-icon "call_end" at bounding box center [433, 335] width 13 height 13
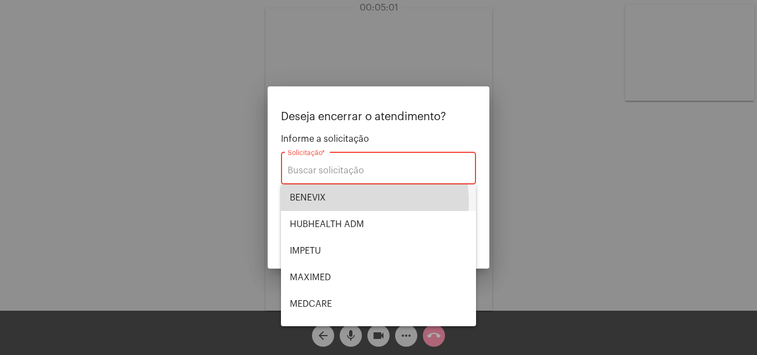
click at [333, 202] on span "BENEVIX" at bounding box center [378, 198] width 177 height 27
type input "BENEVIX"
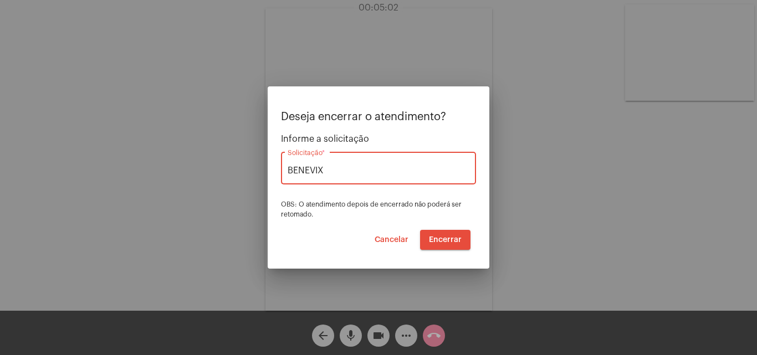
click at [446, 240] on span "Encerrar" at bounding box center [445, 240] width 33 height 8
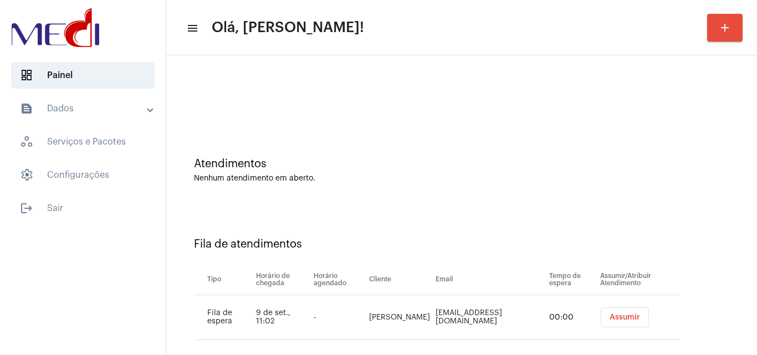
click at [601, 311] on button "Assumir" at bounding box center [625, 318] width 48 height 20
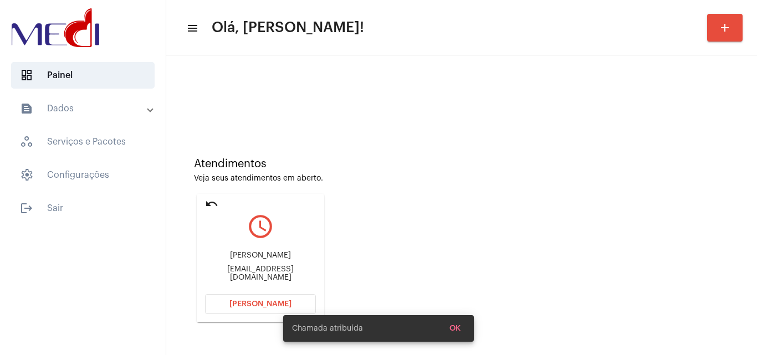
click at [264, 269] on div "Rodolfo rodolfolima.rj@gmail.com" at bounding box center [260, 267] width 111 height 50
copy mat-card-content "rodolfolima.rj@gmail.com Abrir Chamada"
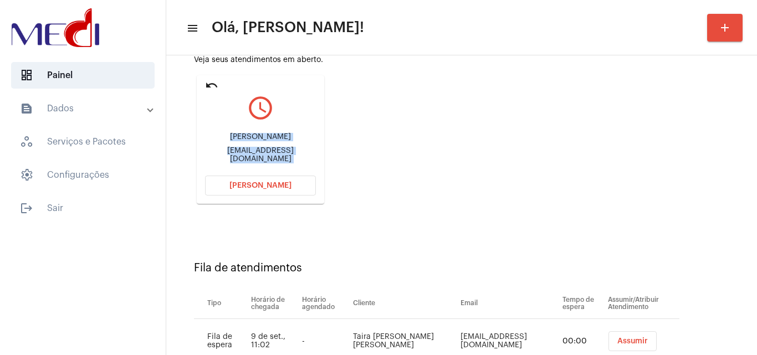
scroll to position [157, 0]
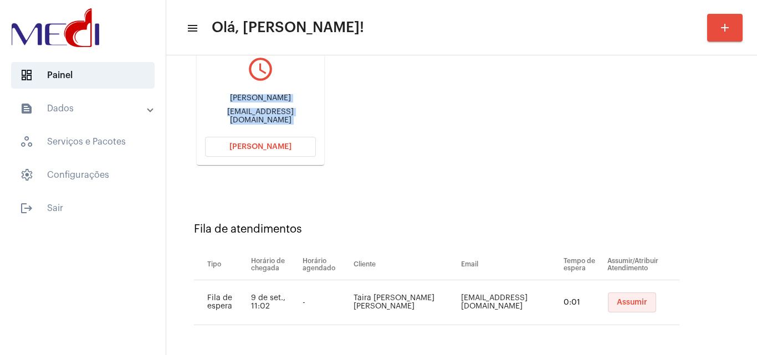
click at [621, 304] on span "Assumir" at bounding box center [632, 303] width 30 height 8
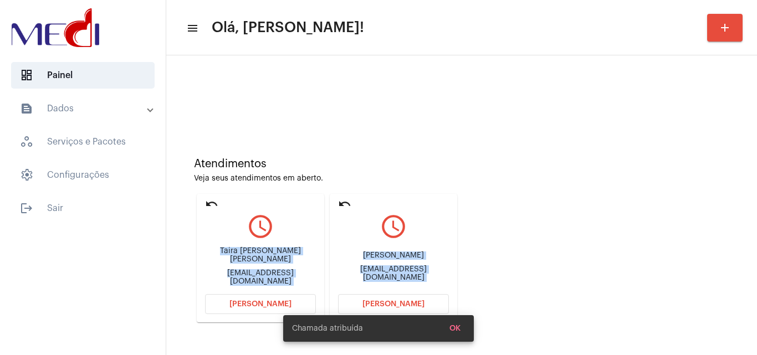
scroll to position [78, 0]
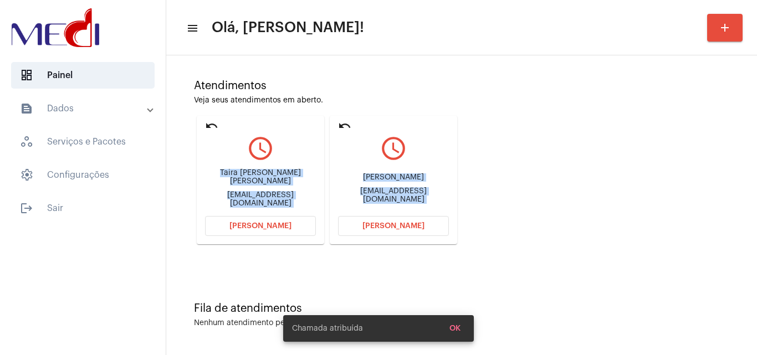
click at [295, 151] on mat-icon "query_builder" at bounding box center [260, 149] width 111 height 28
click at [280, 226] on span "Abrir Chamada" at bounding box center [260, 226] width 62 height 8
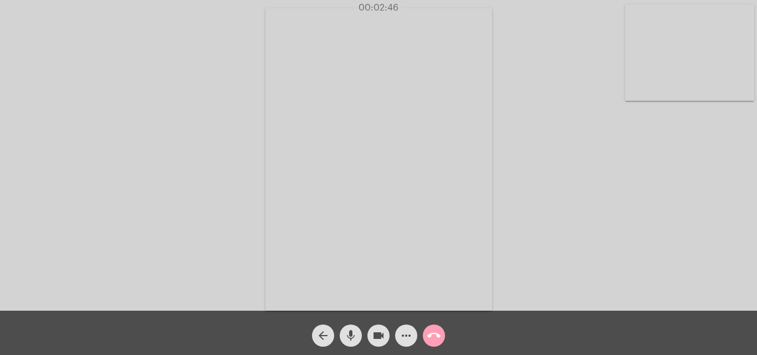
click at [435, 340] on mat-icon "call_end" at bounding box center [433, 335] width 13 height 13
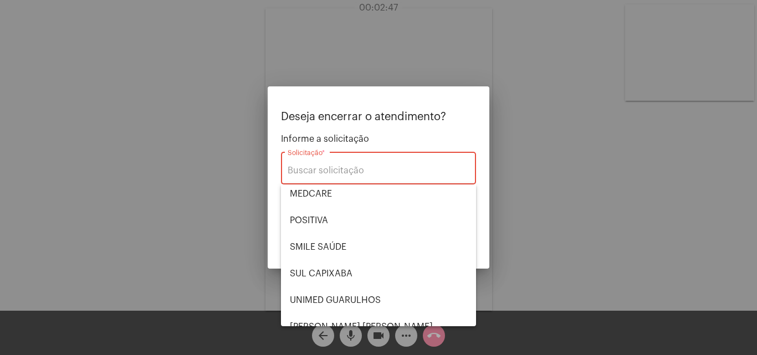
scroll to position [111, 0]
click at [349, 304] on span "UNIMED GUARULHOS" at bounding box center [378, 300] width 177 height 27
type input "UNIMED GUARULHOS"
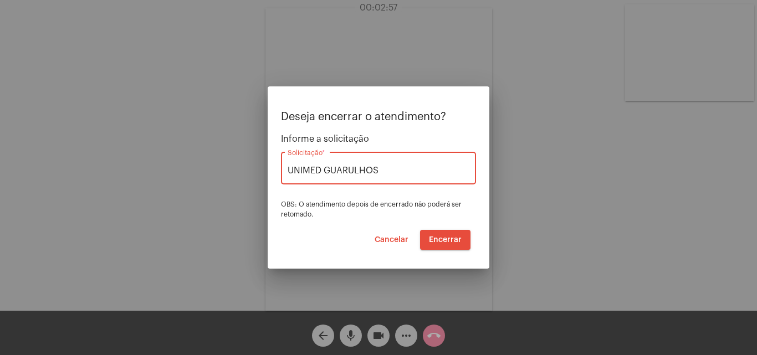
click at [456, 239] on span "Encerrar" at bounding box center [445, 240] width 33 height 8
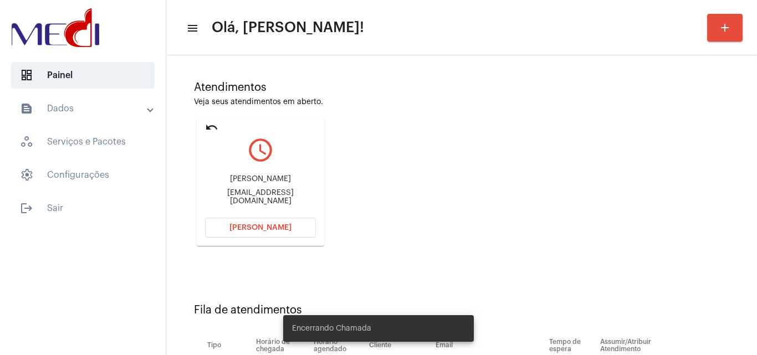
scroll to position [157, 0]
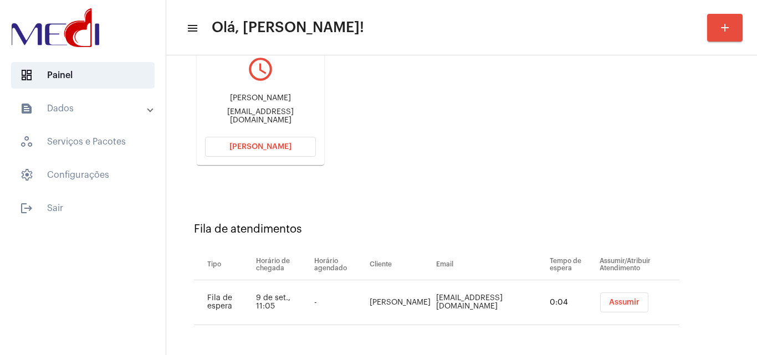
click at [262, 108] on div "Rodolfo rodolfolima.rj@gmail.com" at bounding box center [260, 109] width 111 height 50
click at [271, 121] on div "Rodolfo rodolfolima.rj@gmail.com" at bounding box center [260, 109] width 111 height 50
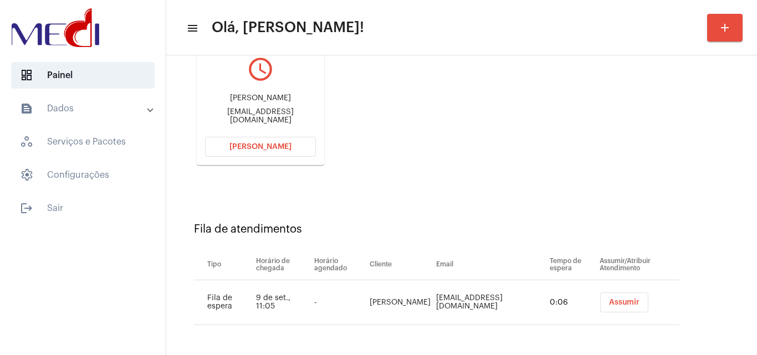
click at [271, 121] on div "Rodolfo rodolfolima.rj@gmail.com" at bounding box center [260, 109] width 111 height 50
copy mat-card-content "rodolfolima.rj@gmail.com Abrir Chamada"
click at [265, 143] on span "[PERSON_NAME]" at bounding box center [260, 147] width 62 height 8
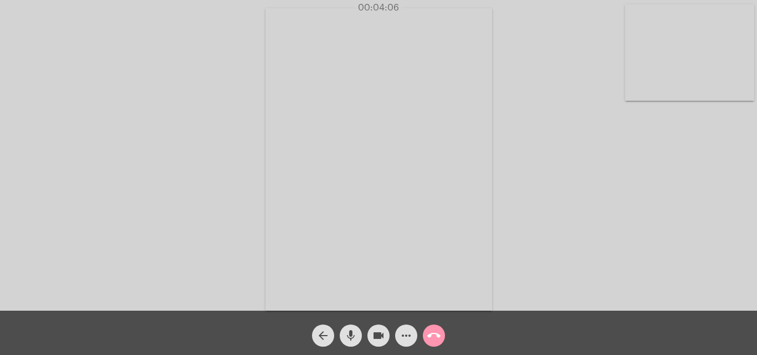
click at [436, 338] on mat-icon "call_end" at bounding box center [433, 335] width 13 height 13
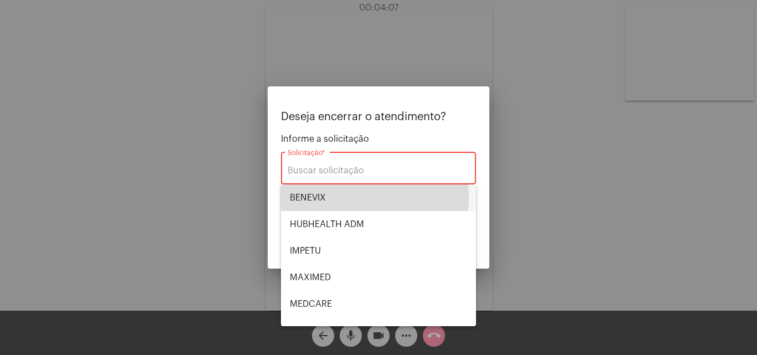
click at [359, 197] on span "BENEVIX" at bounding box center [378, 198] width 177 height 27
type input "BENEVIX"
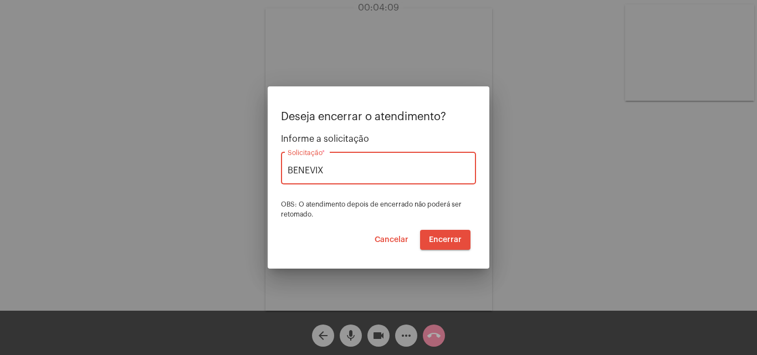
click at [450, 240] on span "Encerrar" at bounding box center [445, 240] width 33 height 8
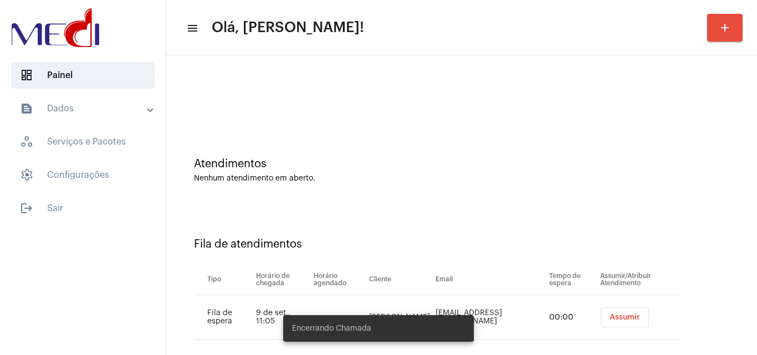
scroll to position [15, 0]
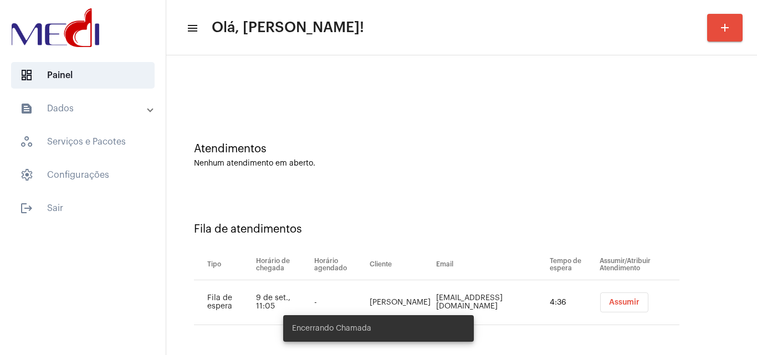
click at [632, 299] on button "Assumir" at bounding box center [624, 303] width 48 height 20
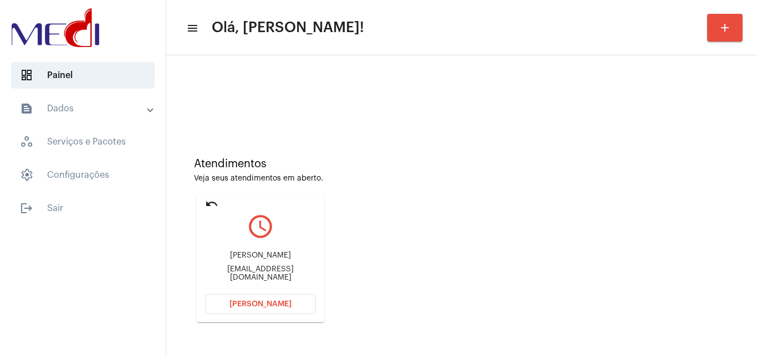
click at [258, 258] on div "Leidijane Corrêa da Cruz" at bounding box center [260, 256] width 111 height 8
copy div "Leidijane Corrêa da Cruz"
click at [254, 268] on div "Leidijane Corrêa da Cruz correaleidijane@gmail.com" at bounding box center [260, 267] width 111 height 50
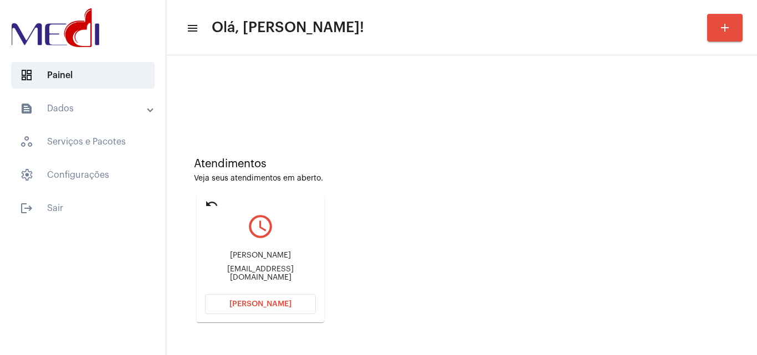
click at [254, 268] on div "Leidijane Corrêa da Cruz correaleidijane@gmail.com" at bounding box center [260, 267] width 111 height 50
copy mat-card-content "correaleidijane@gmail.com Abrir Chamada"
click at [262, 309] on button "Abrir Chamada" at bounding box center [260, 304] width 111 height 20
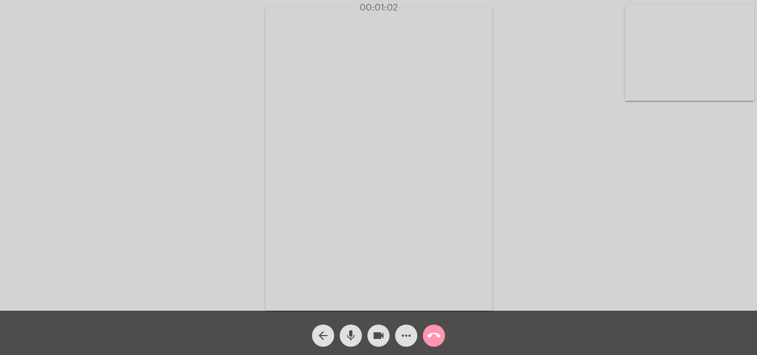
click at [430, 331] on mat-icon "call_end" at bounding box center [433, 335] width 13 height 13
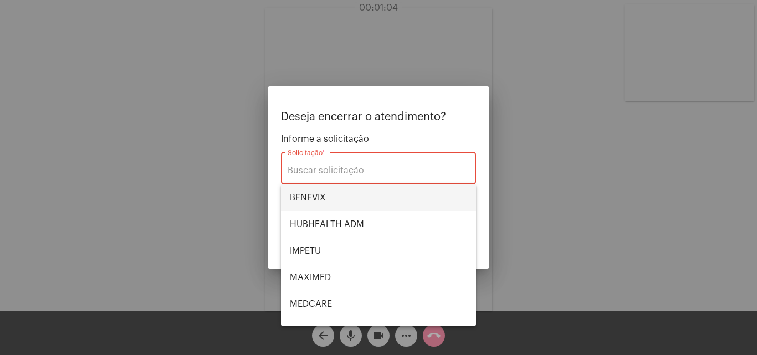
click at [353, 198] on span "BENEVIX" at bounding box center [378, 198] width 177 height 27
type input "BENEVIX"
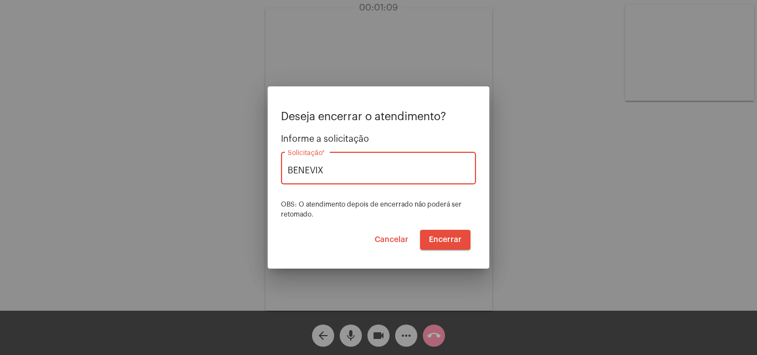
click at [440, 240] on span "Encerrar" at bounding box center [445, 240] width 33 height 8
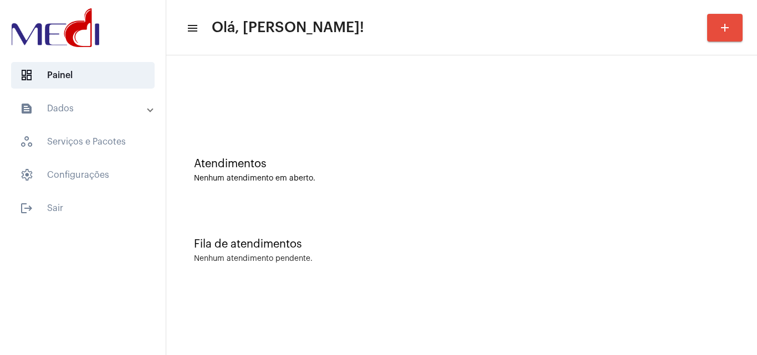
click at [696, 156] on div "Atendimentos Nenhum atendimento em aberto." at bounding box center [462, 165] width 580 height 80
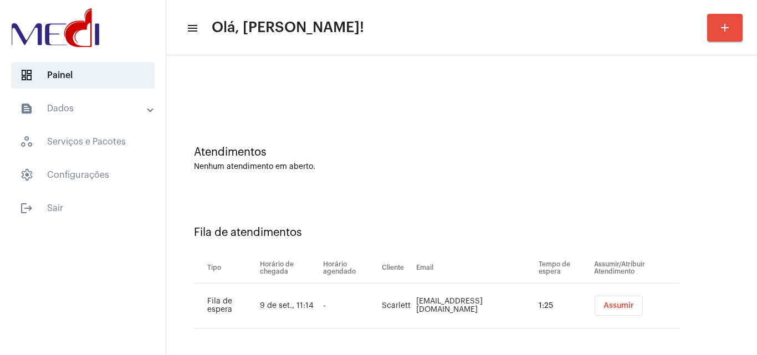
scroll to position [15, 0]
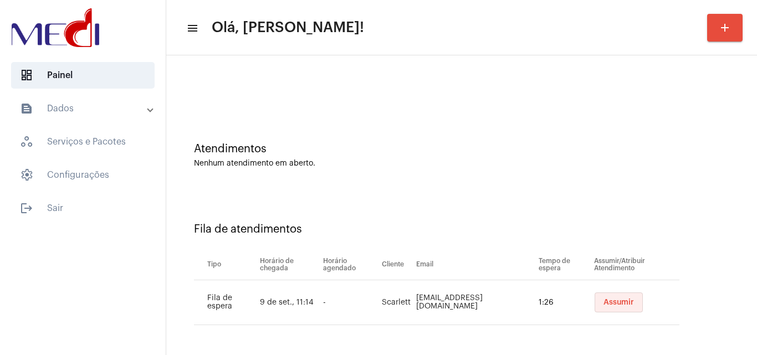
click at [603, 298] on button "Assumir" at bounding box center [619, 303] width 48 height 20
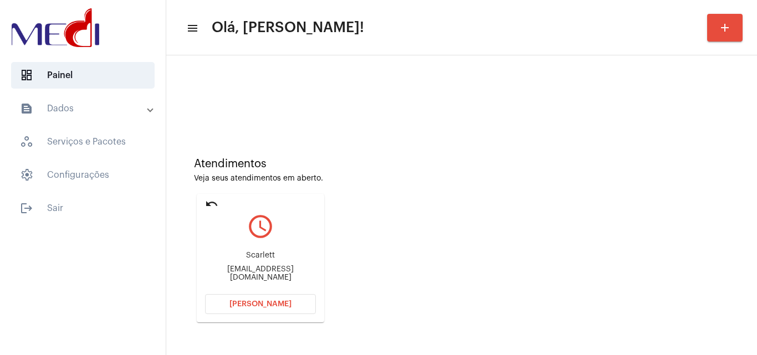
click at [685, 169] on div "Atendimentos" at bounding box center [461, 164] width 535 height 12
click at [249, 270] on div "[EMAIL_ADDRESS][DOMAIN_NAME]" at bounding box center [260, 273] width 111 height 17
click at [249, 270] on div "Scarlettdiane509@gmail.com" at bounding box center [260, 273] width 111 height 17
copy mat-card-content "Scarlettdiane509@gmail.com Abrir Chamada"
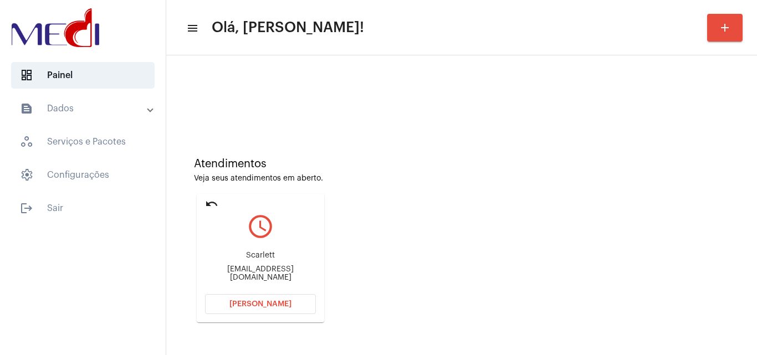
click at [707, 178] on div "Veja seus atendimentos em aberto." at bounding box center [461, 179] width 535 height 8
click at [257, 298] on button "[PERSON_NAME]" at bounding box center [260, 304] width 111 height 20
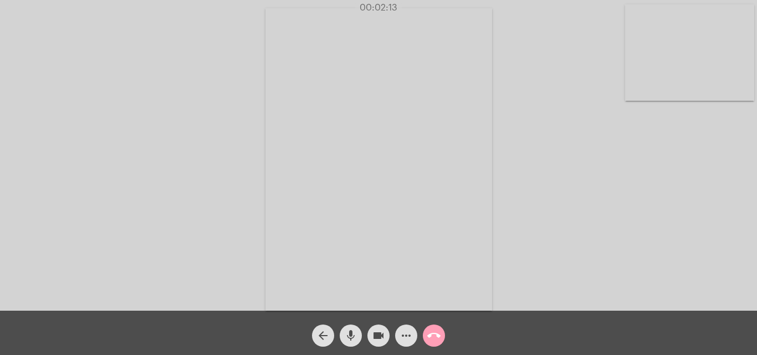
click at [430, 343] on span "call_end" at bounding box center [433, 336] width 13 height 22
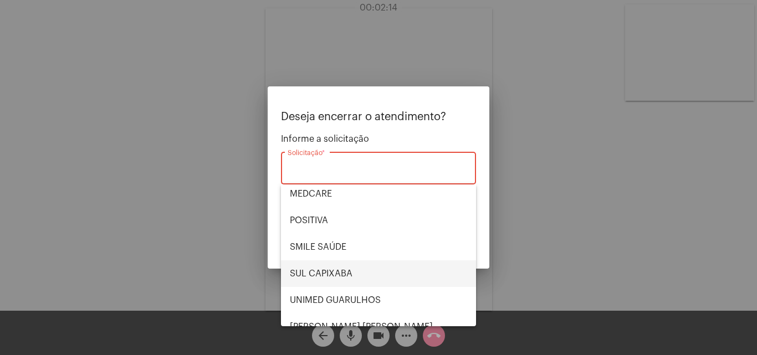
scroll to position [111, 0]
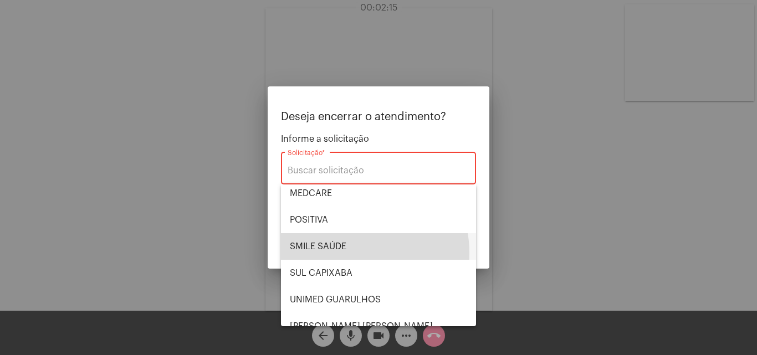
click at [343, 253] on span "SMILE SAÚDE" at bounding box center [378, 246] width 177 height 27
type input "SMILE SAÚDE"
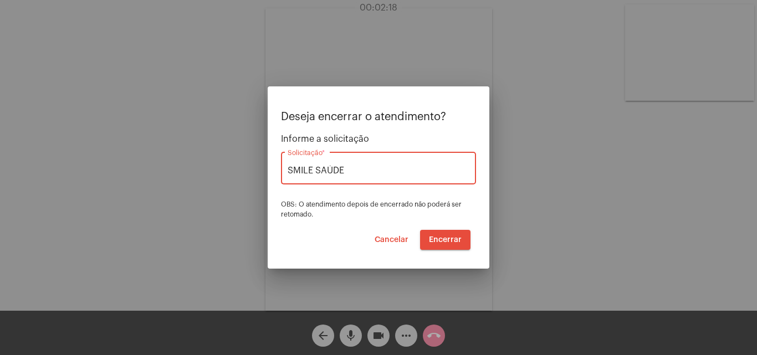
click at [454, 237] on span "Encerrar" at bounding box center [445, 240] width 33 height 8
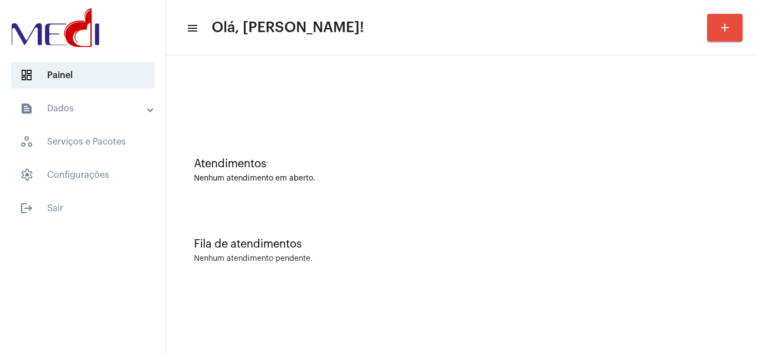
click at [754, 165] on div "Atendimentos Nenhum atendimento em aberto. Fila de atendimentos Nenhum atendime…" at bounding box center [461, 173] width 591 height 236
click at [450, 160] on div "Atendimentos" at bounding box center [461, 164] width 535 height 12
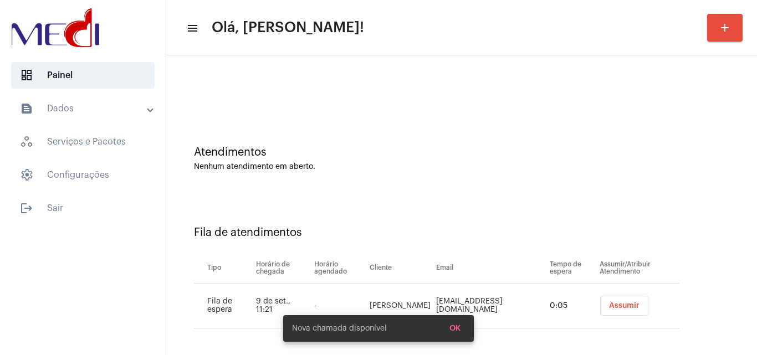
scroll to position [15, 0]
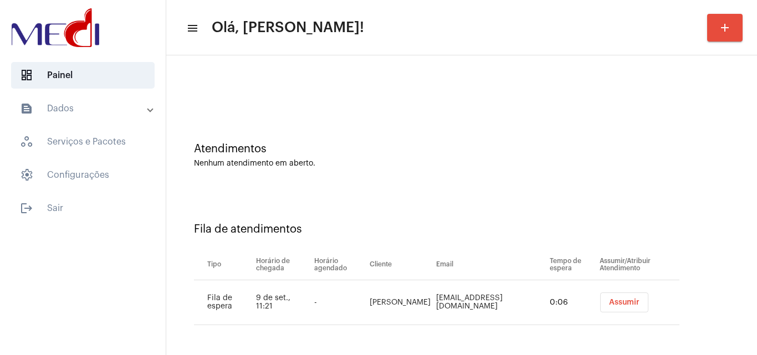
click at [605, 295] on button "Assumir" at bounding box center [624, 303] width 48 height 20
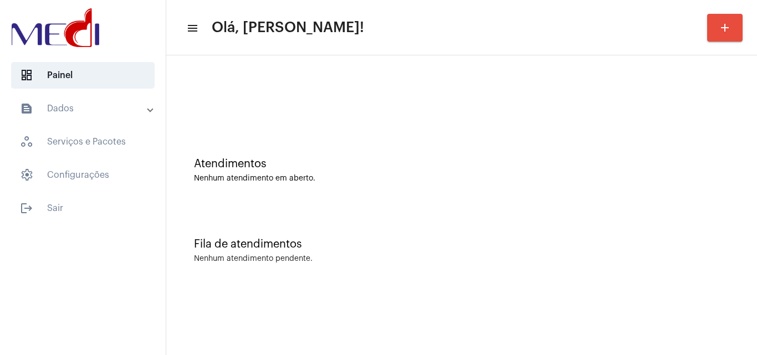
scroll to position [0, 0]
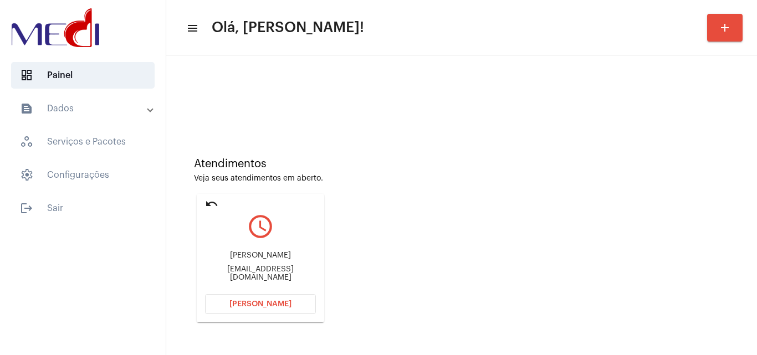
click at [686, 190] on div "Atendimentos Veja seus atendimentos em aberto. undo query_builder [PERSON_NAME]…" at bounding box center [462, 236] width 580 height 223
click at [292, 272] on div "[EMAIL_ADDRESS][DOMAIN_NAME]" at bounding box center [260, 273] width 111 height 17
copy mat-card-content "[EMAIL_ADDRESS][DOMAIN_NAME] [PERSON_NAME]"
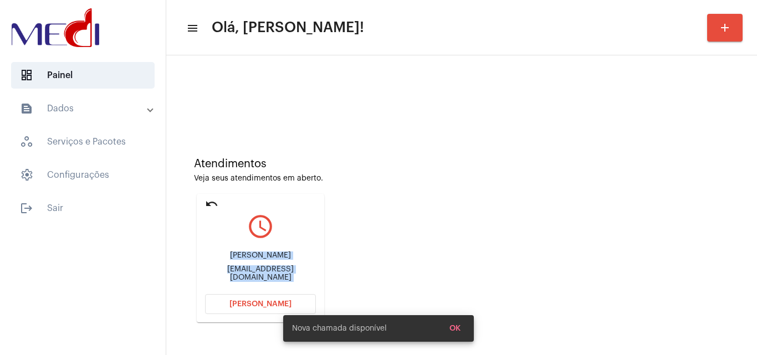
scroll to position [157, 0]
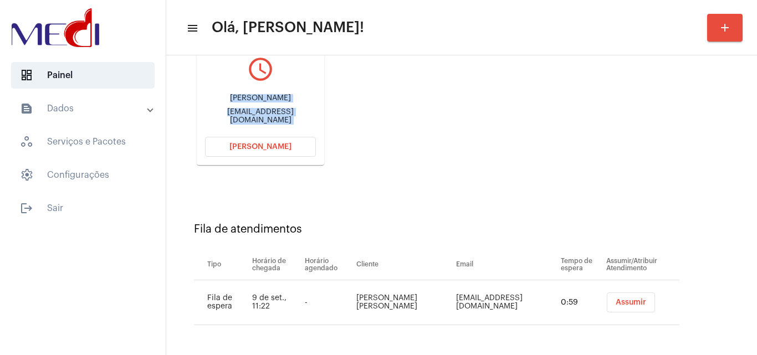
click at [264, 142] on button "[PERSON_NAME]" at bounding box center [260, 147] width 111 height 20
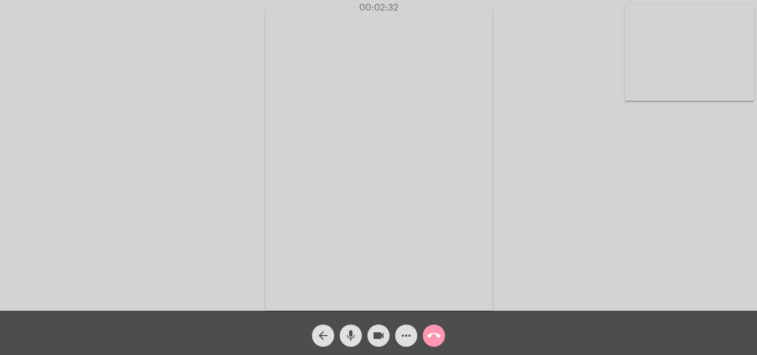
click at [429, 334] on mat-icon "call_end" at bounding box center [433, 335] width 13 height 13
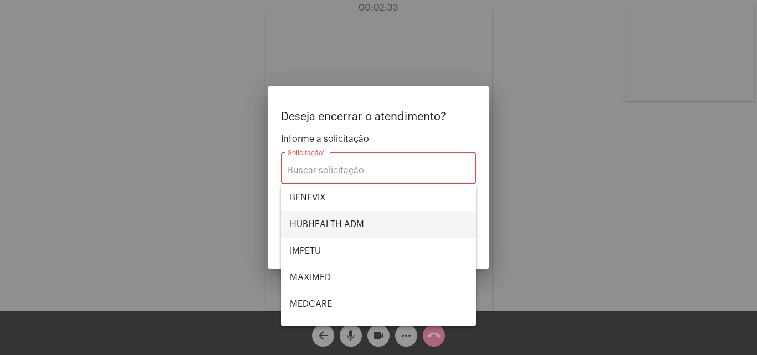
click at [349, 223] on span "HUBHEALTH ADM" at bounding box center [378, 224] width 177 height 27
type input "HUBHEALTH ADM"
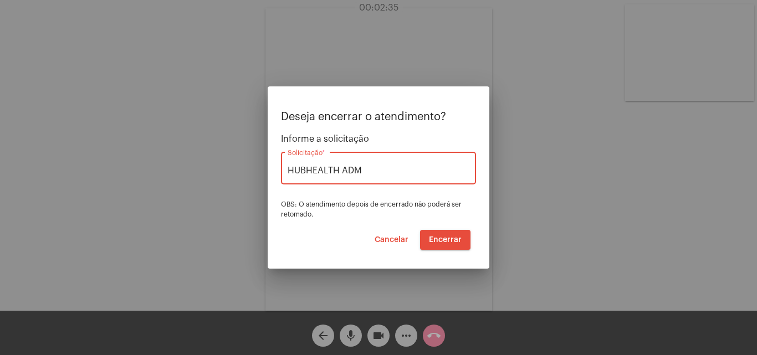
click at [450, 239] on span "Encerrar" at bounding box center [445, 240] width 33 height 8
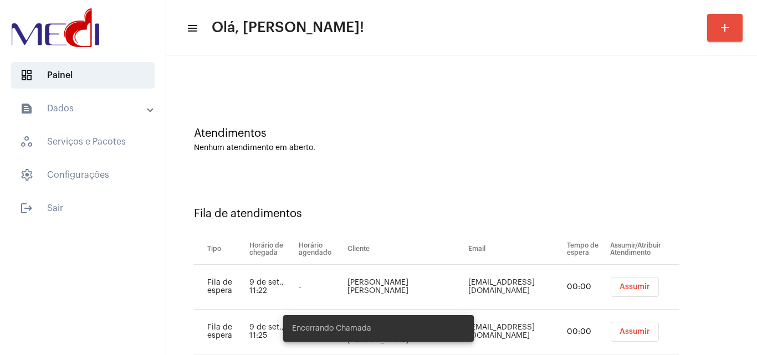
scroll to position [60, 0]
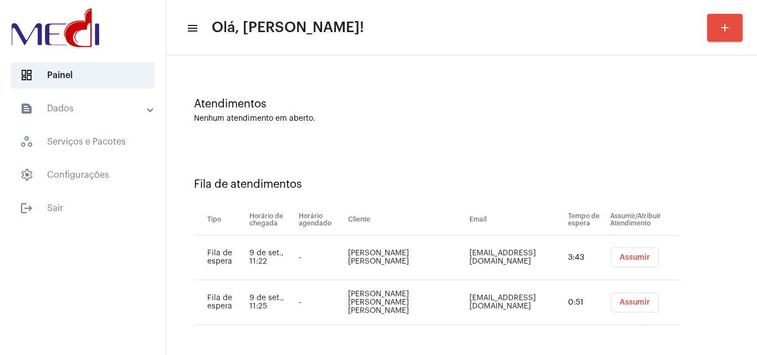
click at [620, 258] on span "Assumir" at bounding box center [635, 258] width 30 height 8
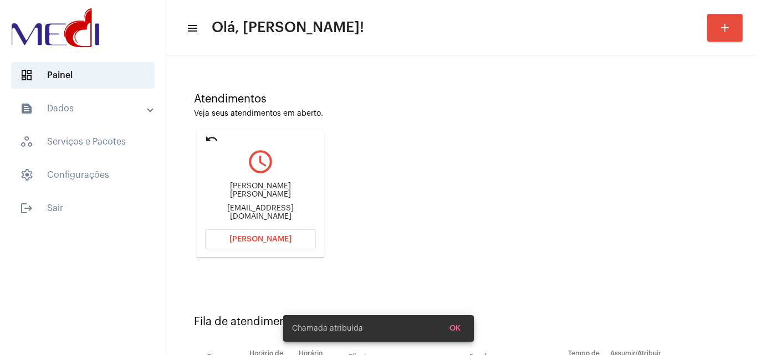
scroll to position [157, 0]
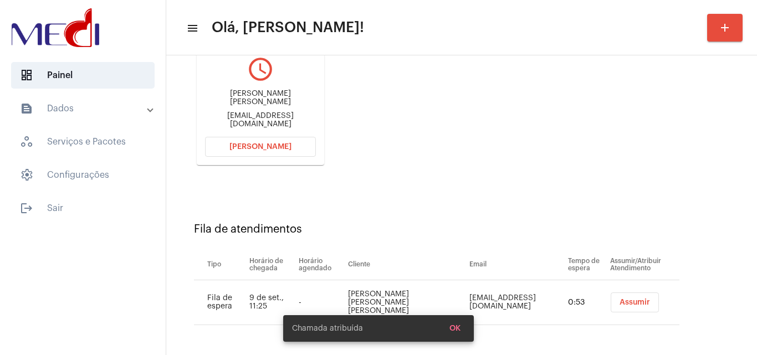
click at [292, 115] on div "[EMAIL_ADDRESS][DOMAIN_NAME]" at bounding box center [260, 120] width 111 height 17
copy mat-card-content "[EMAIL_ADDRESS][DOMAIN_NAME] [PERSON_NAME]"
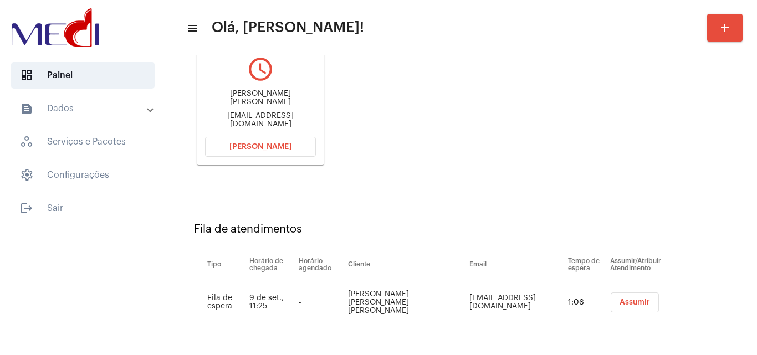
click at [284, 149] on span "[PERSON_NAME]" at bounding box center [260, 147] width 62 height 8
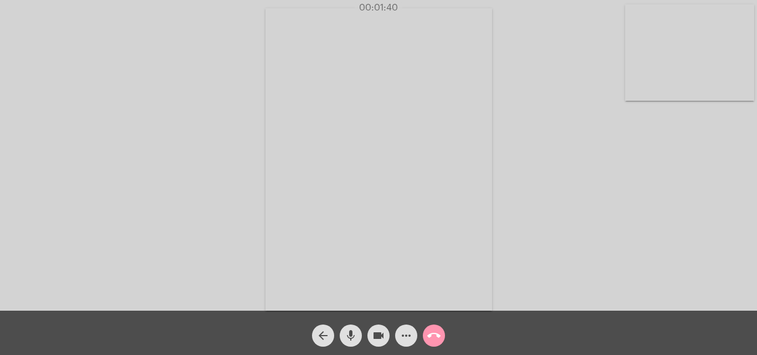
click at [442, 331] on button "call_end" at bounding box center [434, 336] width 22 height 22
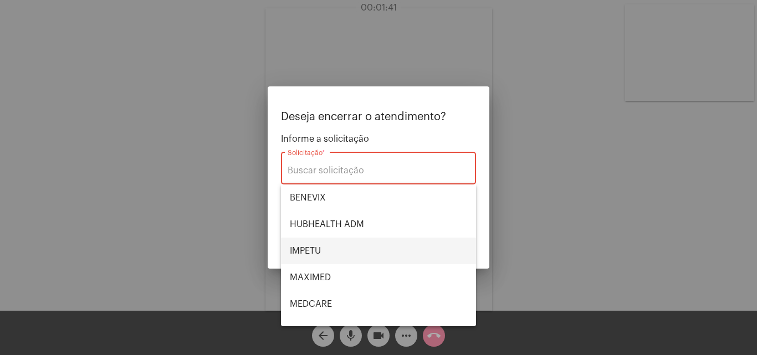
click at [338, 255] on span "IMPETU" at bounding box center [378, 251] width 177 height 27
type input "IMPETU"
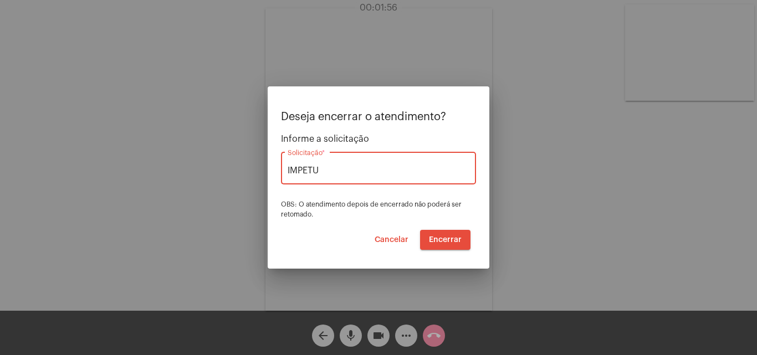
click at [458, 240] on span "Encerrar" at bounding box center [445, 240] width 33 height 8
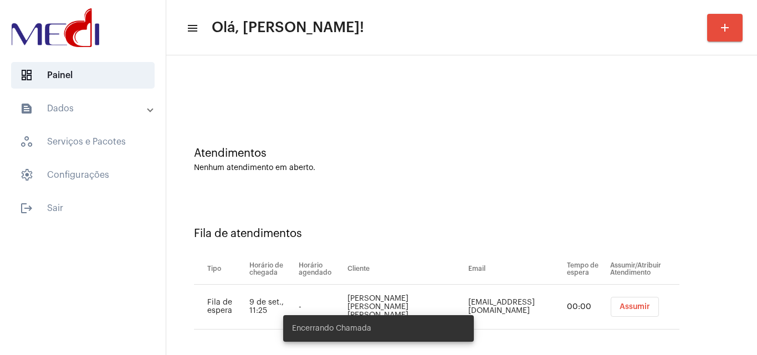
scroll to position [15, 0]
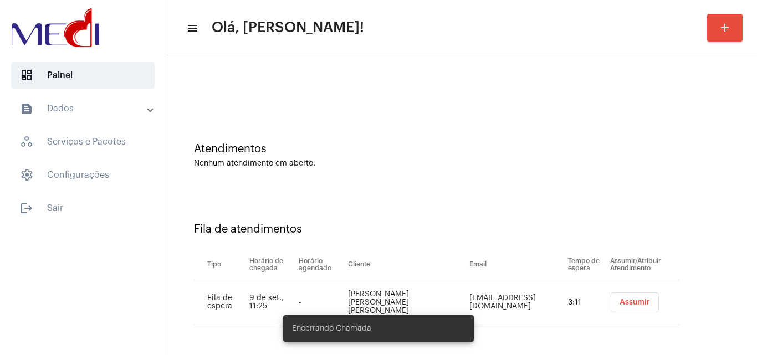
click at [622, 304] on span "Assumir" at bounding box center [635, 303] width 30 height 8
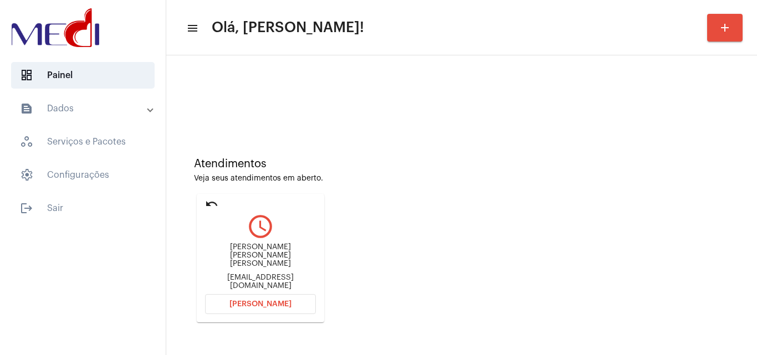
click at [267, 284] on div "Vanessa Adriana Arantes Arakaki nessa_arakaki@hotmail.com" at bounding box center [260, 267] width 111 height 50
click at [284, 272] on div "Vanessa Adriana Arantes Arakaki nessa_arakaki@hotmail.com" at bounding box center [260, 267] width 111 height 50
copy mat-card-content "nessa_arakaki@hotmail.com Abrir Chamada"
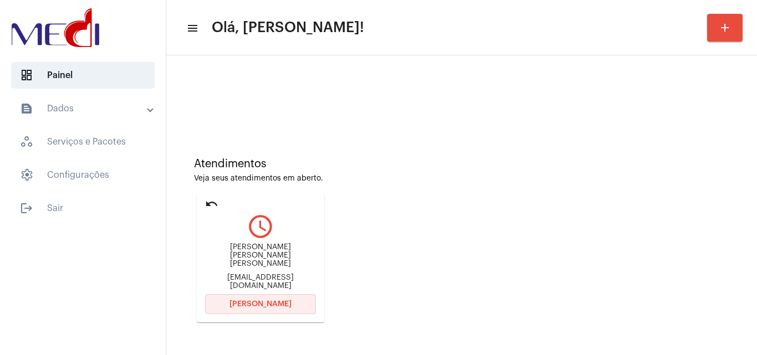
click at [288, 307] on span "Abrir Chamada" at bounding box center [260, 304] width 62 height 8
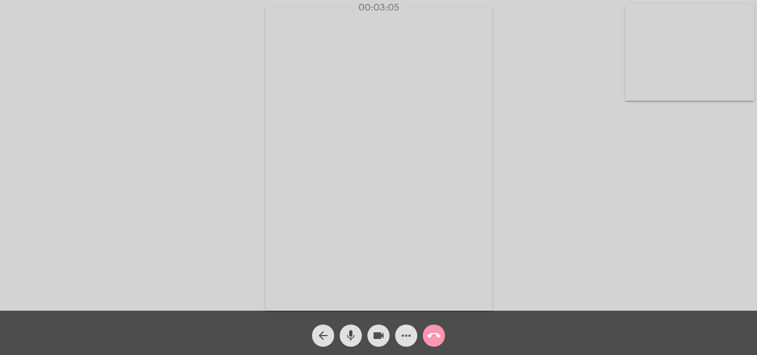
click at [429, 332] on mat-icon "call_end" at bounding box center [433, 335] width 13 height 13
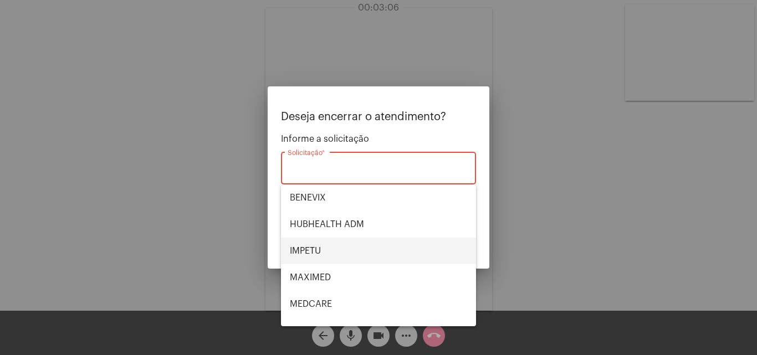
scroll to position [124, 0]
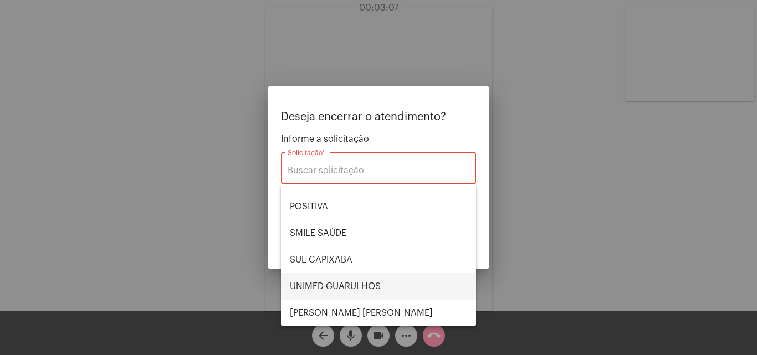
click at [344, 276] on span "UNIMED GUARULHOS" at bounding box center [378, 286] width 177 height 27
type input "UNIMED GUARULHOS"
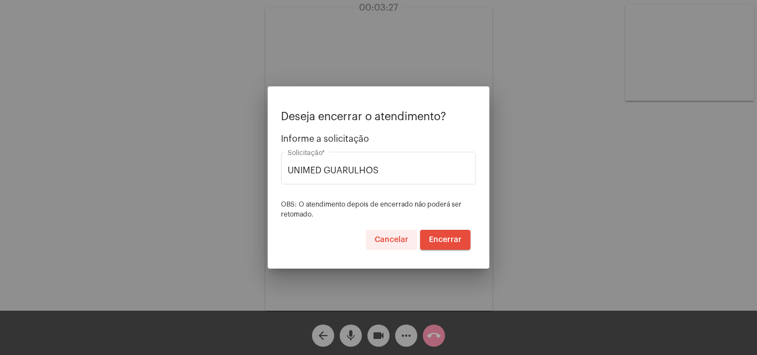
click at [400, 241] on span "Cancelar" at bounding box center [392, 240] width 34 height 8
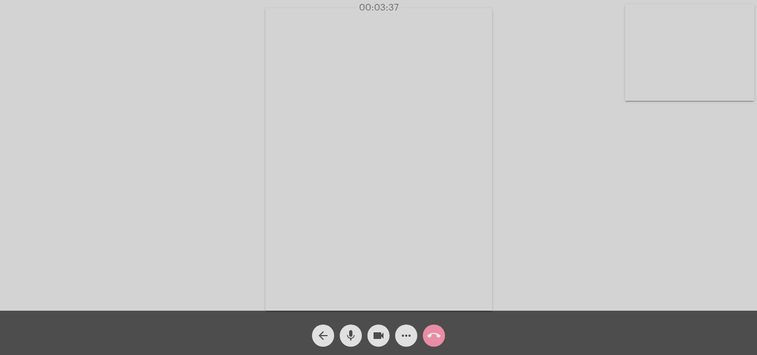
click at [431, 334] on mat-icon "call_end" at bounding box center [433, 335] width 13 height 13
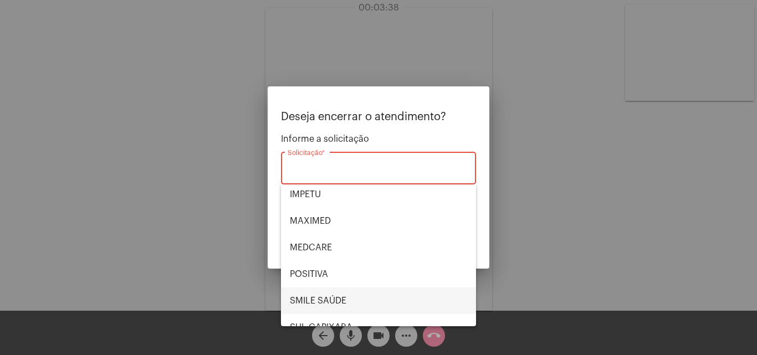
scroll to position [111, 0]
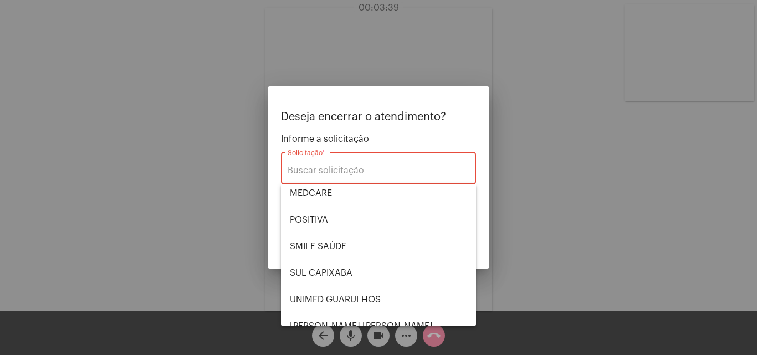
click at [539, 216] on div at bounding box center [378, 177] width 757 height 355
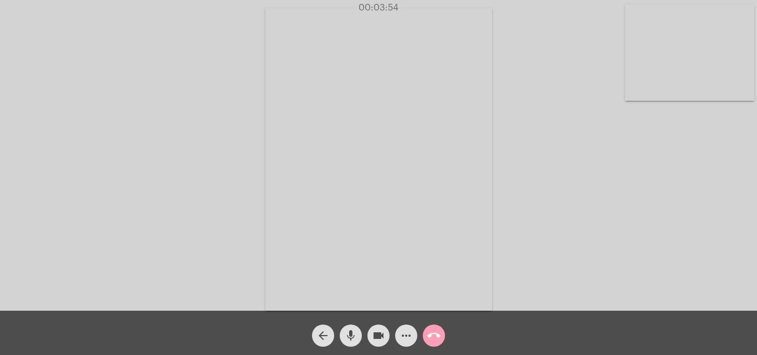
click at [436, 333] on mat-icon "call_end" at bounding box center [433, 335] width 13 height 13
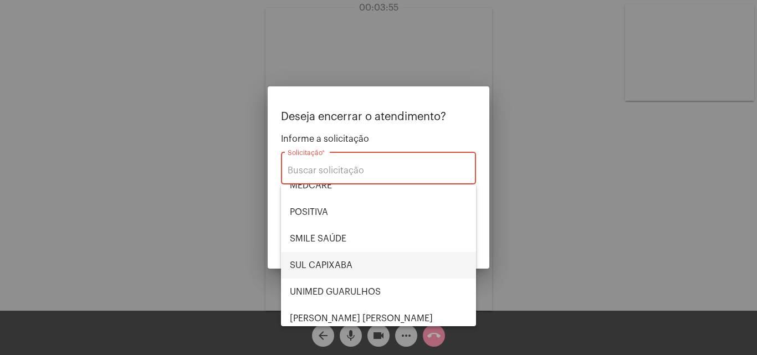
scroll to position [124, 0]
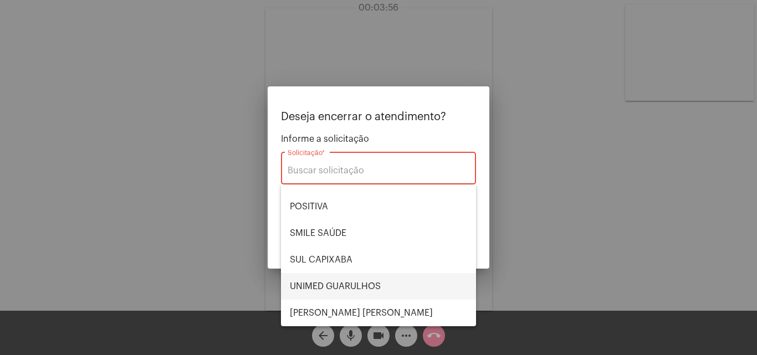
click at [356, 278] on span "UNIMED GUARULHOS" at bounding box center [378, 286] width 177 height 27
type input "UNIMED GUARULHOS"
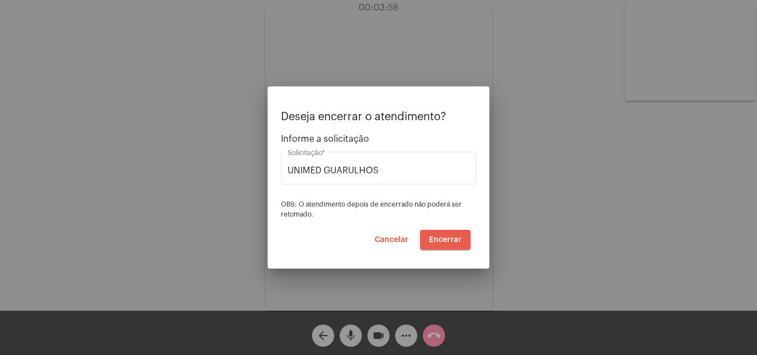
click at [453, 240] on span "Encerrar" at bounding box center [445, 240] width 33 height 8
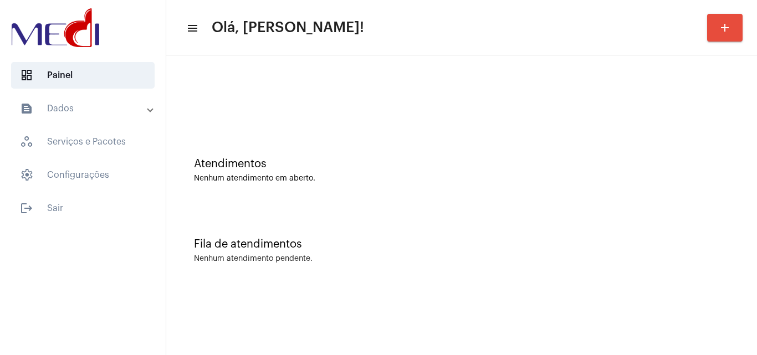
click at [697, 158] on div "Atendimentos" at bounding box center [461, 164] width 535 height 12
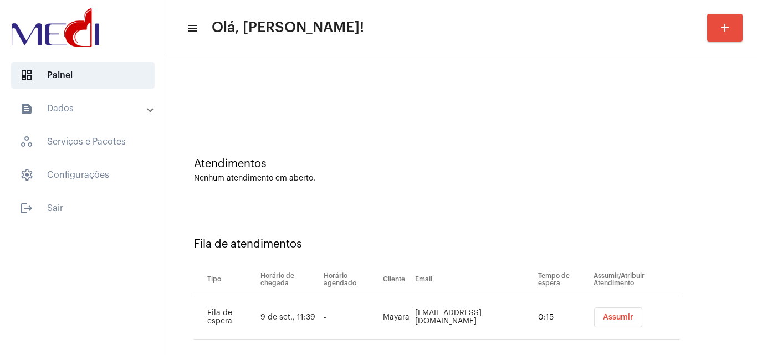
click at [603, 319] on span "Assumir" at bounding box center [618, 318] width 30 height 8
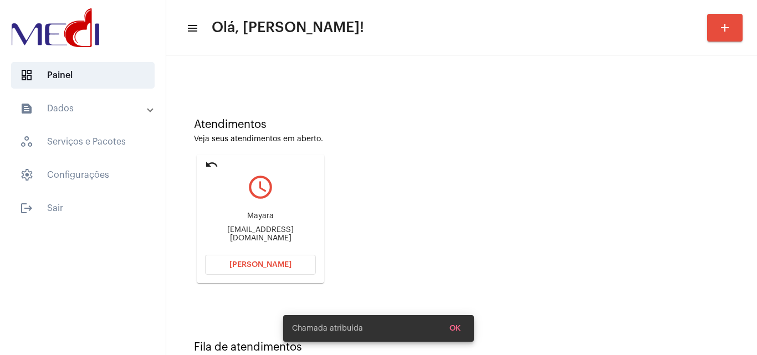
scroll to position [78, 0]
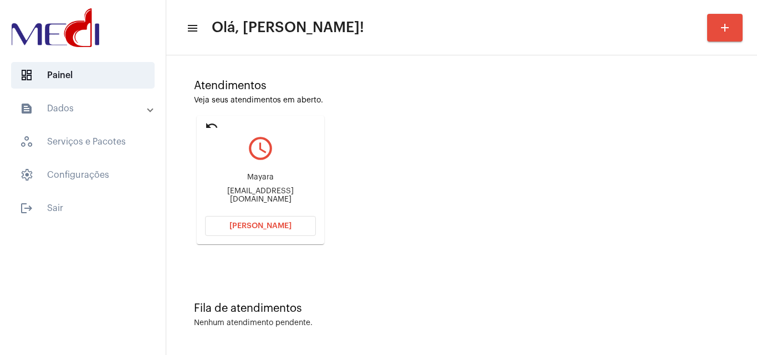
click at [290, 195] on div "Mktmayaradelgallo@gmail.com" at bounding box center [260, 195] width 111 height 17
copy mat-card-content "Mktmayaradelgallo@gmail.com Abrir Chamada"
click at [282, 220] on button "Abrir Chamada" at bounding box center [260, 226] width 111 height 20
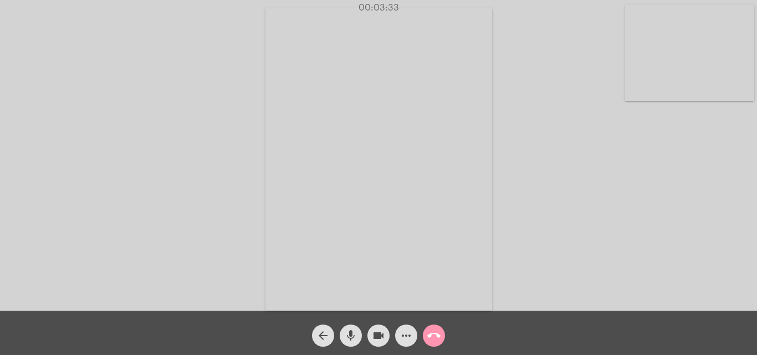
click at [438, 338] on mat-icon "call_end" at bounding box center [433, 335] width 13 height 13
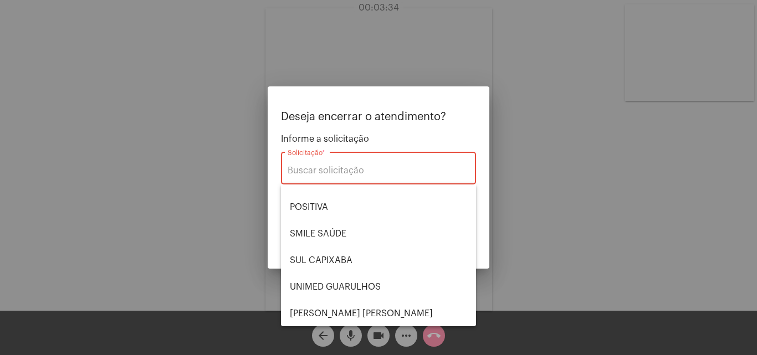
scroll to position [124, 0]
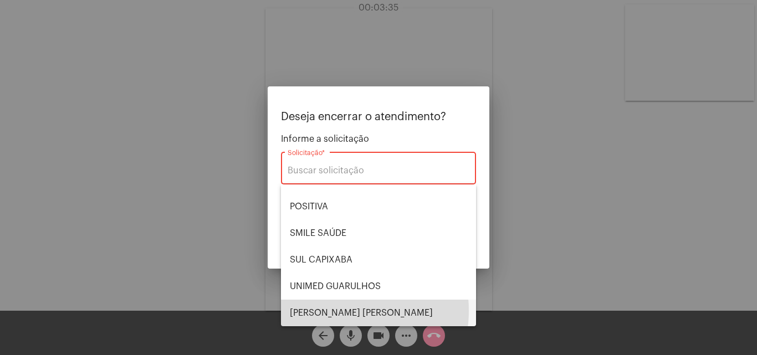
click at [338, 311] on span "VERA CRUZ" at bounding box center [378, 313] width 177 height 27
type input "VERA CRUZ"
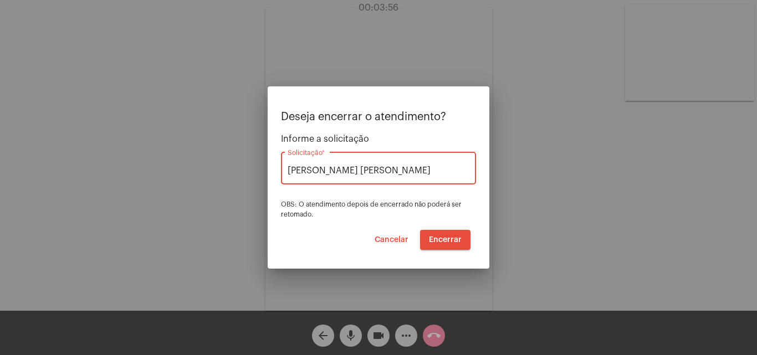
click at [439, 241] on span "Encerrar" at bounding box center [445, 240] width 33 height 8
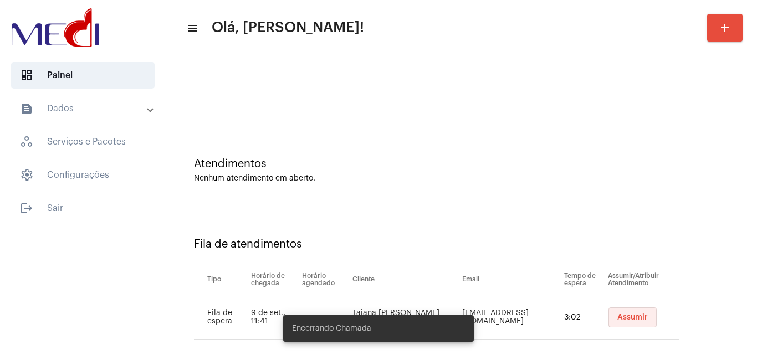
click at [628, 315] on span "Assumir" at bounding box center [632, 318] width 30 height 8
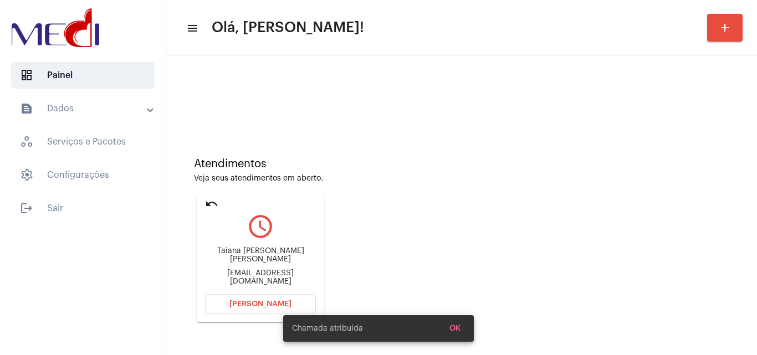
click at [283, 272] on div "taiana_sarmento@hotmail.com" at bounding box center [260, 277] width 111 height 17
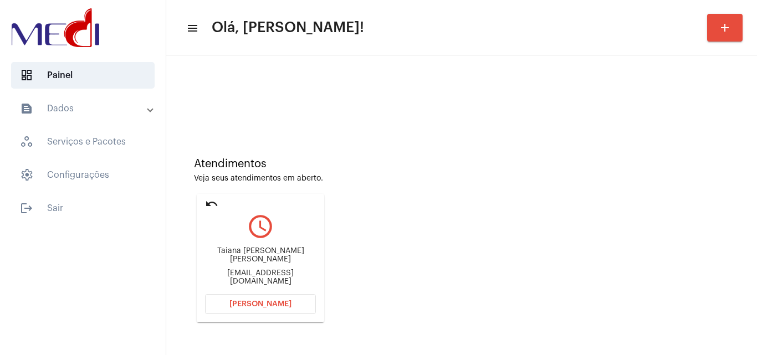
copy mat-card-content "taiana_sarmento@hotmail.com Abrir Chamada"
click at [270, 302] on span "[PERSON_NAME]" at bounding box center [260, 304] width 62 height 8
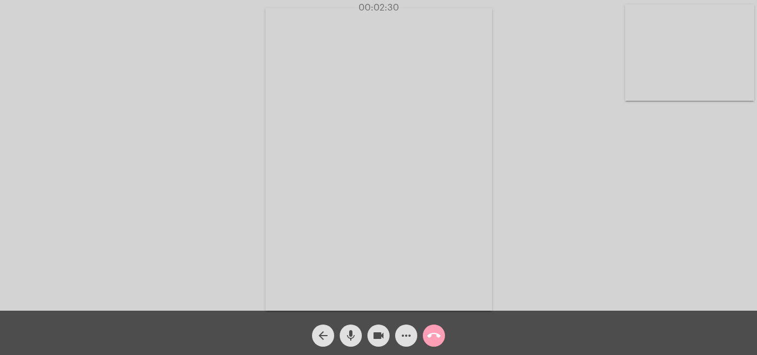
click at [429, 338] on mat-icon "call_end" at bounding box center [433, 335] width 13 height 13
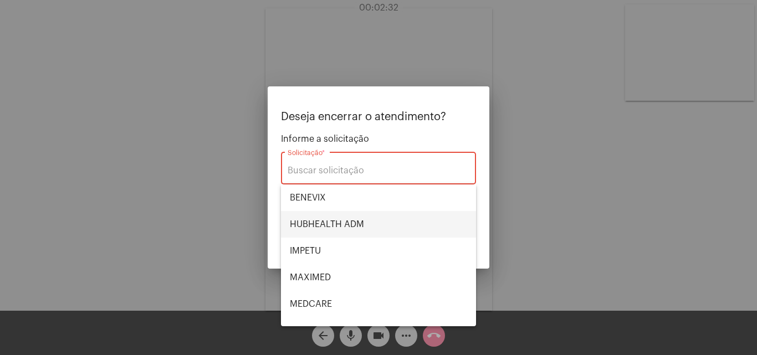
click at [344, 226] on span "HUBHEALTH ADM" at bounding box center [378, 224] width 177 height 27
type input "HUBHEALTH ADM"
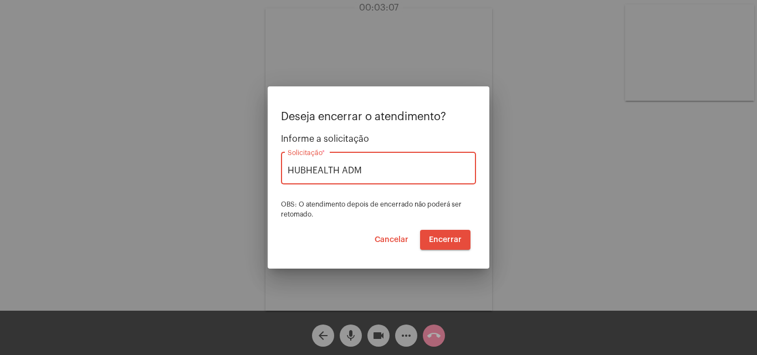
click at [435, 241] on span "Encerrar" at bounding box center [445, 240] width 33 height 8
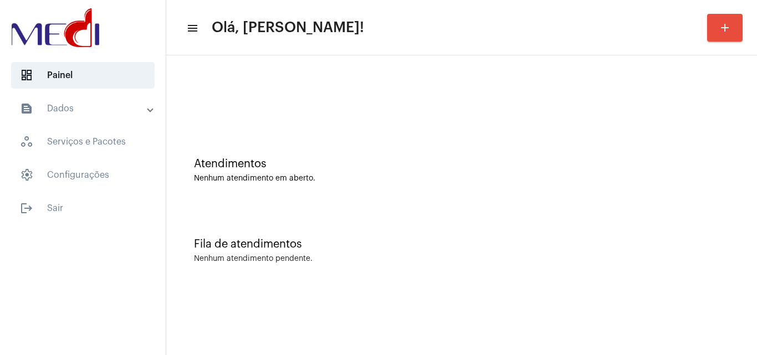
click at [694, 144] on div "Atendimentos Nenhum atendimento em aberto." at bounding box center [462, 165] width 580 height 80
click at [414, 355] on mat-sidenav-content "menu Olá, [PERSON_NAME]! add Atendimentos Nenhum atendimento em aberto. Fila de…" at bounding box center [461, 177] width 591 height 355
click at [714, 184] on div "Atendimentos Nenhum atendimento em aberto." at bounding box center [462, 165] width 580 height 80
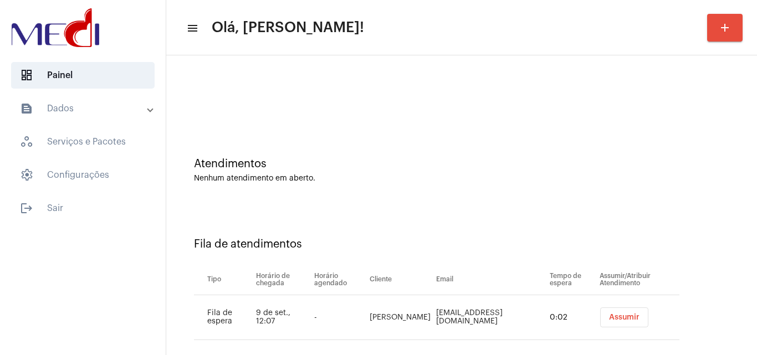
click at [609, 317] on span "Assumir" at bounding box center [624, 318] width 30 height 8
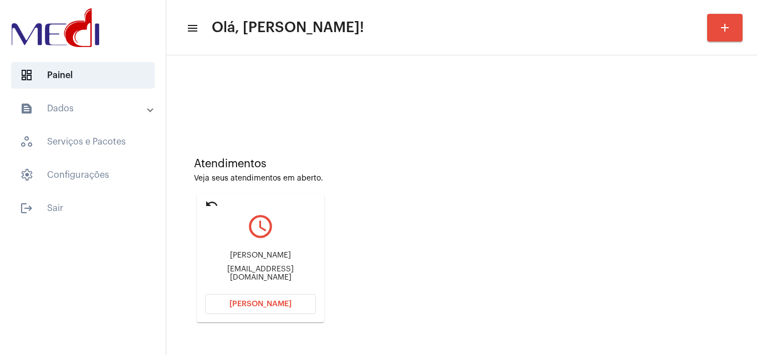
click at [673, 180] on div "Veja seus atendimentos em aberto." at bounding box center [461, 179] width 535 height 8
click at [287, 272] on div "[EMAIL_ADDRESS][DOMAIN_NAME]" at bounding box center [260, 273] width 111 height 17
copy mat-card-content "[EMAIL_ADDRESS][DOMAIN_NAME] Abrir Chamada"
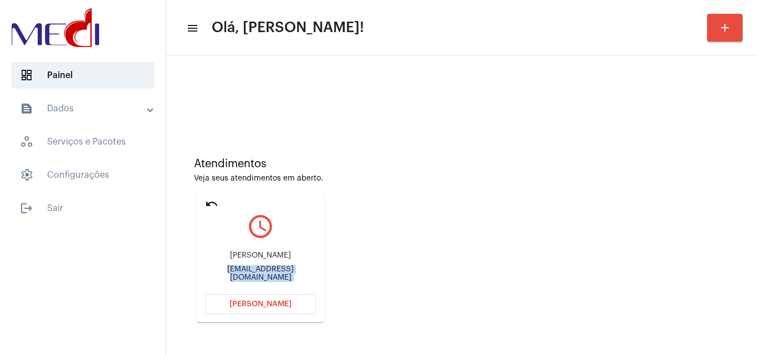
click at [270, 302] on span "[PERSON_NAME]" at bounding box center [260, 304] width 62 height 8
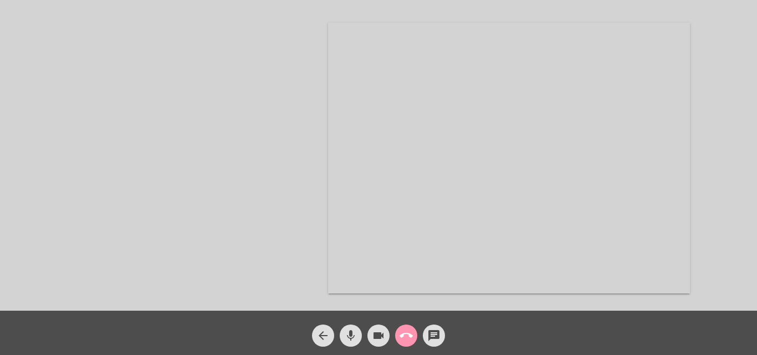
click at [441, 336] on button "chat" at bounding box center [434, 336] width 22 height 22
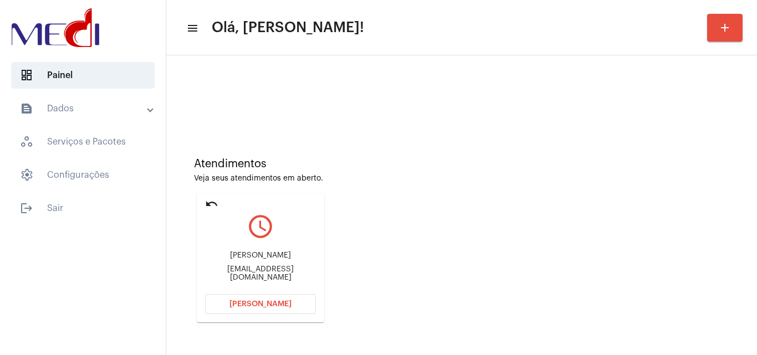
scroll to position [78, 0]
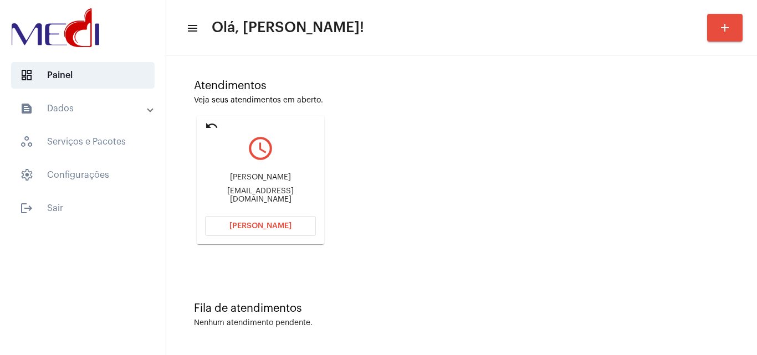
click at [282, 227] on span "[PERSON_NAME]" at bounding box center [260, 226] width 62 height 8
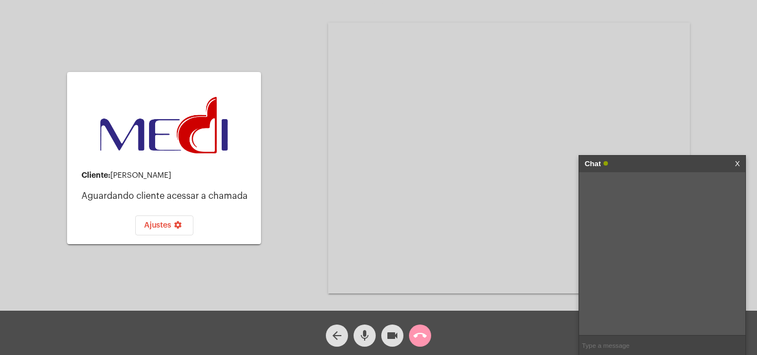
click at [737, 165] on link "X" at bounding box center [737, 164] width 5 height 17
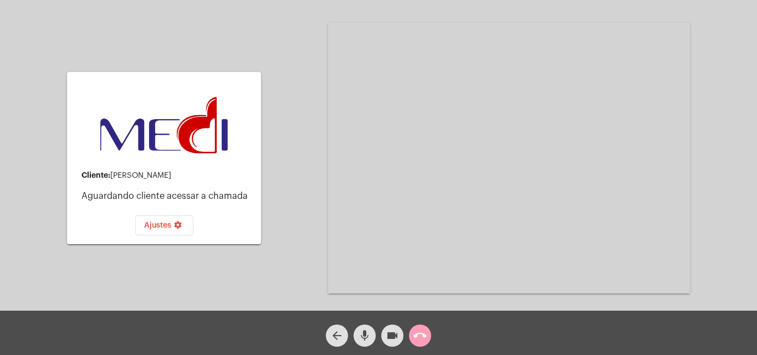
click at [415, 334] on mat-icon "call_end" at bounding box center [419, 335] width 13 height 13
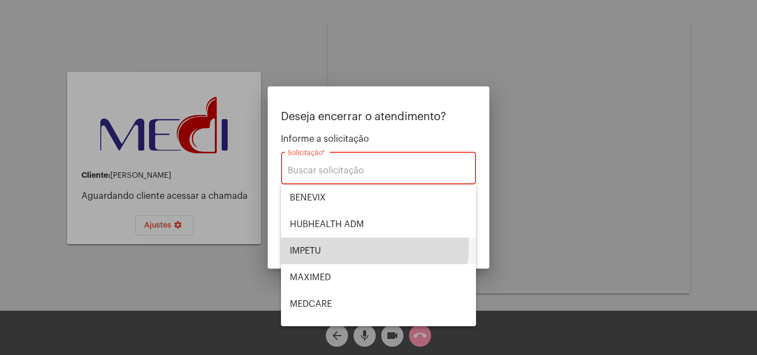
click at [344, 246] on span "IMPETU" at bounding box center [378, 251] width 177 height 27
type input "IMPETU"
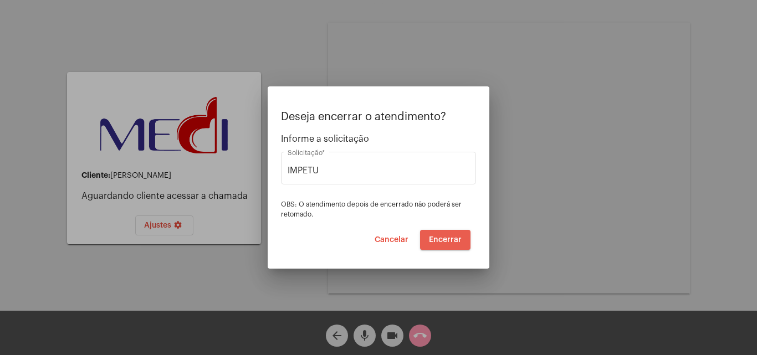
click at [443, 244] on button "Encerrar" at bounding box center [445, 240] width 50 height 20
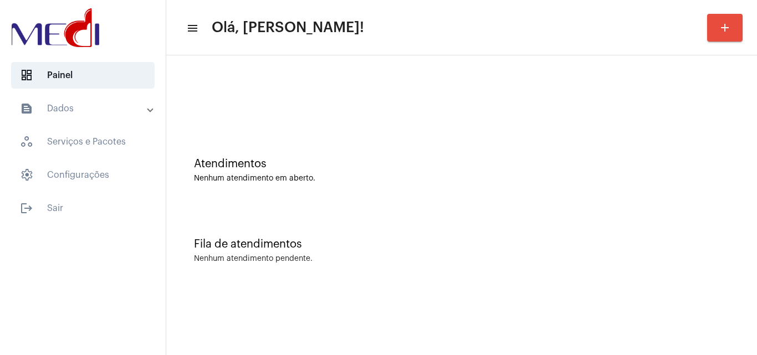
click at [687, 161] on div "Atendimentos" at bounding box center [461, 164] width 535 height 12
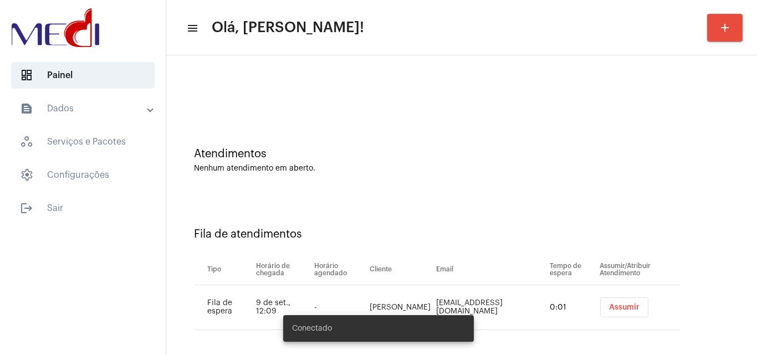
scroll to position [15, 0]
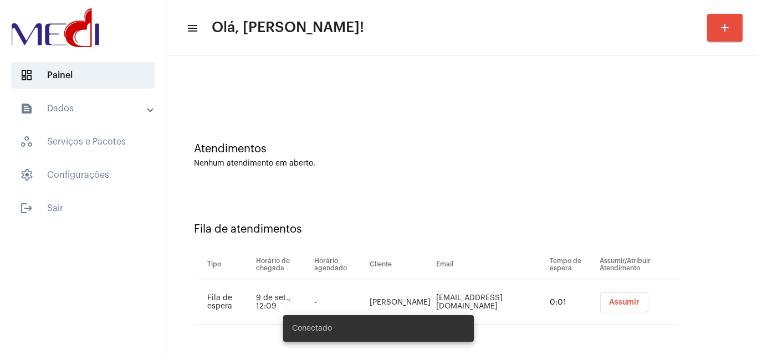
click at [612, 300] on span "Assumir" at bounding box center [624, 303] width 30 height 8
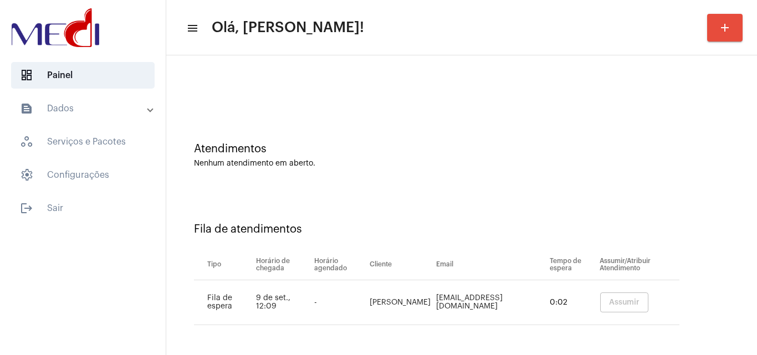
scroll to position [0, 0]
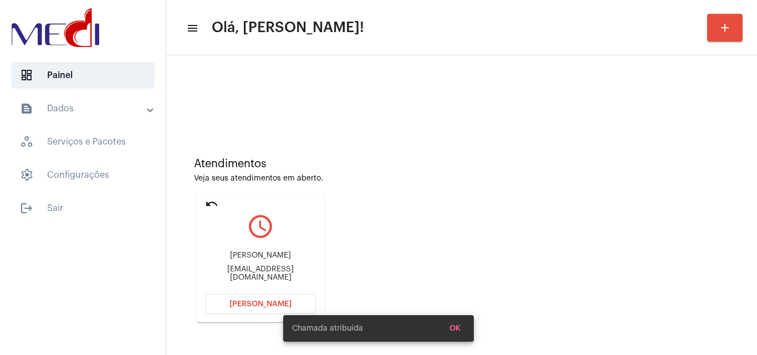
drag, startPoint x: 708, startPoint y: 169, endPoint x: 687, endPoint y: 168, distance: 21.6
click at [708, 169] on div "Atendimentos" at bounding box center [461, 164] width 535 height 12
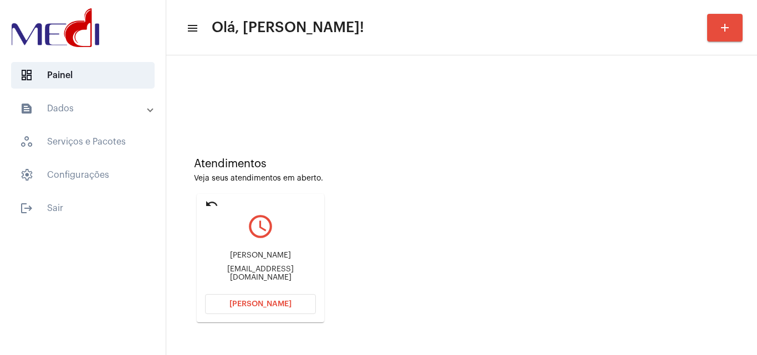
click at [226, 308] on button "Abrir Chamada" at bounding box center [260, 304] width 111 height 20
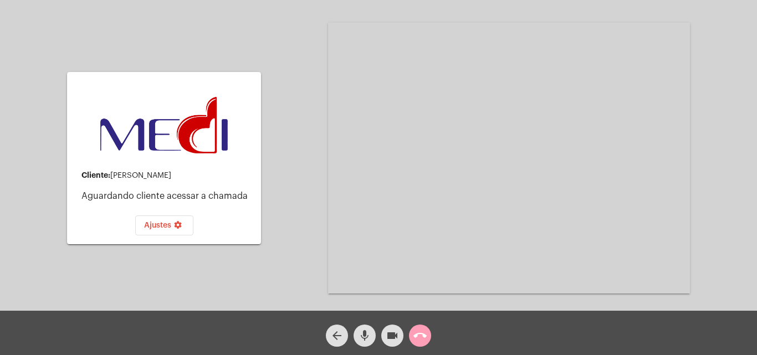
click at [426, 336] on mat-icon "call_end" at bounding box center [419, 335] width 13 height 13
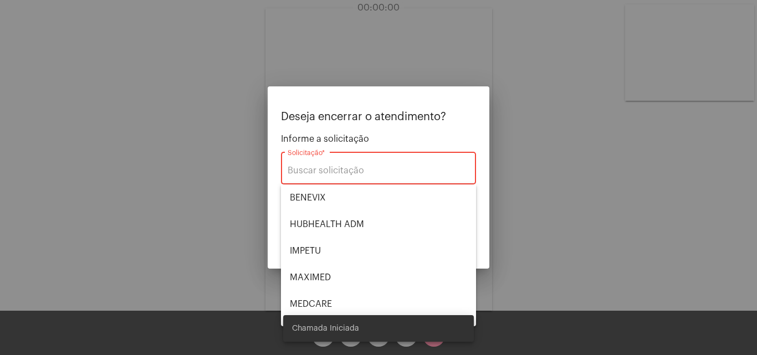
click at [527, 130] on div at bounding box center [378, 177] width 757 height 355
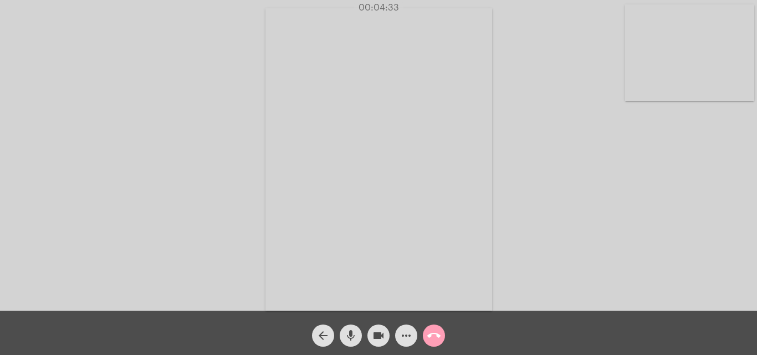
click at [430, 331] on mat-icon "call_end" at bounding box center [433, 335] width 13 height 13
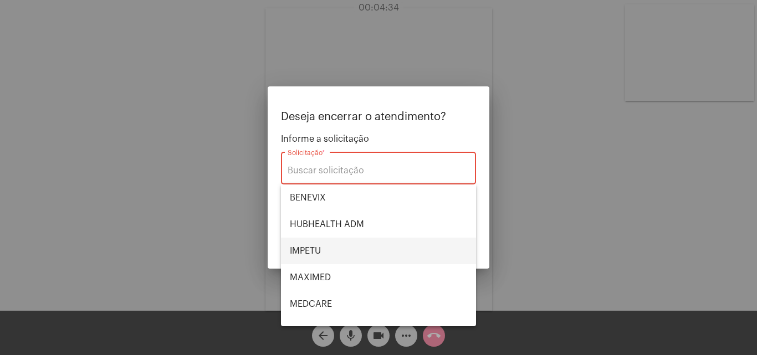
click at [330, 246] on span "IMPETU" at bounding box center [378, 251] width 177 height 27
type input "IMPETU"
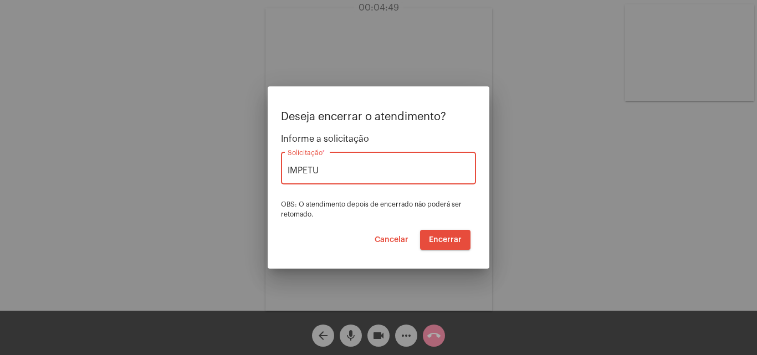
click at [430, 239] on span "Encerrar" at bounding box center [445, 240] width 33 height 8
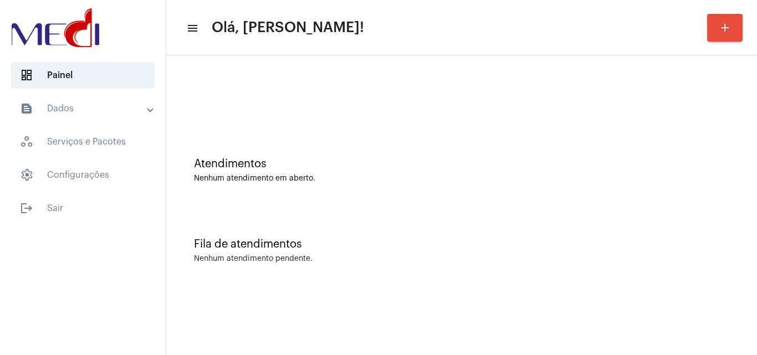
click at [727, 200] on div "Atendimentos Nenhum atendimento em aberto." at bounding box center [462, 165] width 580 height 80
click at [731, 173] on div "Atendimentos Nenhum atendimento em aberto." at bounding box center [462, 165] width 580 height 80
click at [699, 213] on div "Fila de atendimentos Nenhum atendimento pendente." at bounding box center [462, 245] width 580 height 80
click at [728, 210] on div "Fila de atendimentos Nenhum atendimento pendente." at bounding box center [462, 245] width 580 height 80
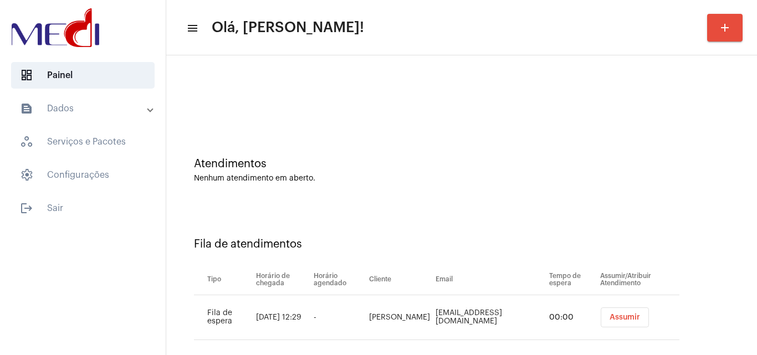
scroll to position [15, 0]
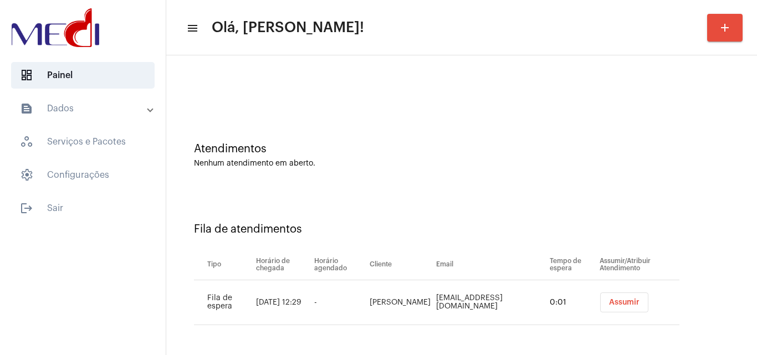
click at [600, 302] on button "Assumir" at bounding box center [624, 303] width 48 height 20
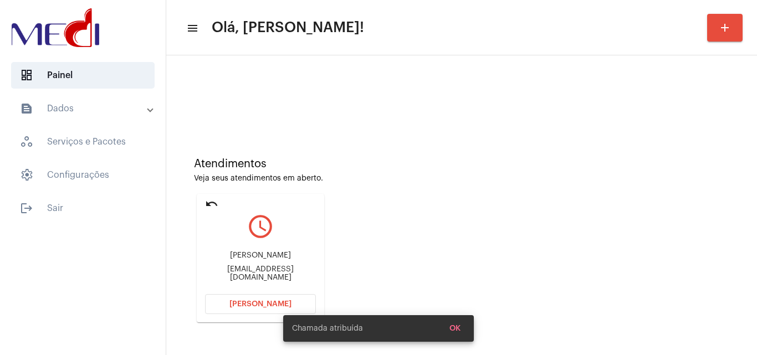
scroll to position [78, 0]
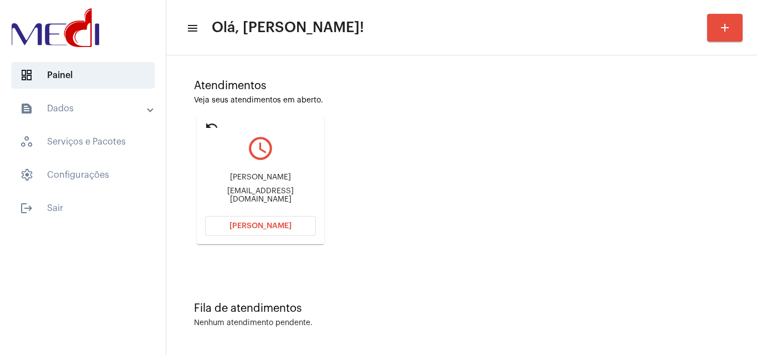
click at [681, 161] on div "Atendimentos Veja seus atendimentos em aberto. undo query_builder [PERSON_NAME]…" at bounding box center [462, 158] width 580 height 223
click at [300, 195] on div "[EMAIL_ADDRESS][DOMAIN_NAME]" at bounding box center [260, 195] width 111 height 17
copy mat-card-content "[EMAIL_ADDRESS][DOMAIN_NAME] [PERSON_NAME]"
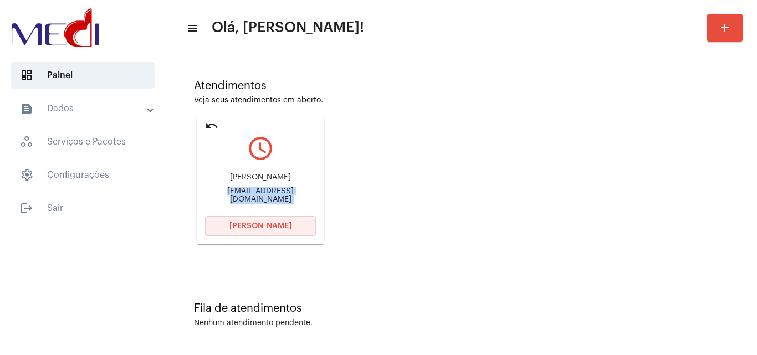
click at [287, 228] on span "[PERSON_NAME]" at bounding box center [260, 226] width 62 height 8
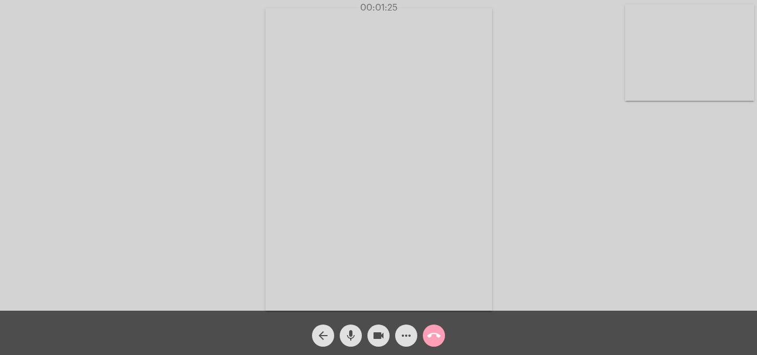
click at [430, 335] on mat-icon "call_end" at bounding box center [433, 335] width 13 height 13
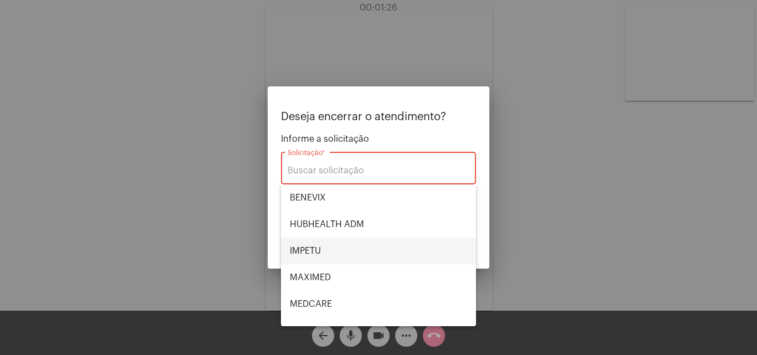
click at [343, 254] on span "IMPETU" at bounding box center [378, 251] width 177 height 27
type input "IMPETU"
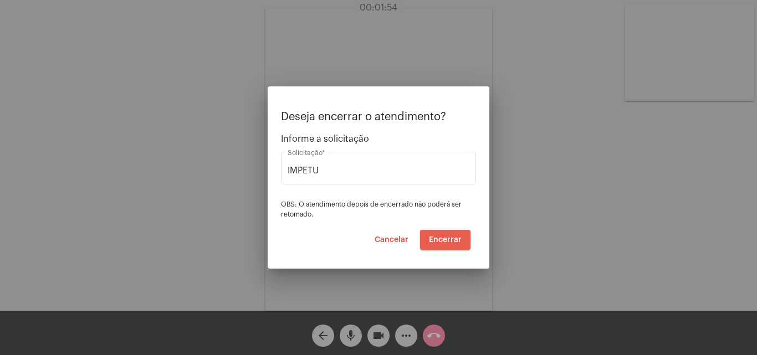
click at [456, 238] on span "Encerrar" at bounding box center [445, 240] width 33 height 8
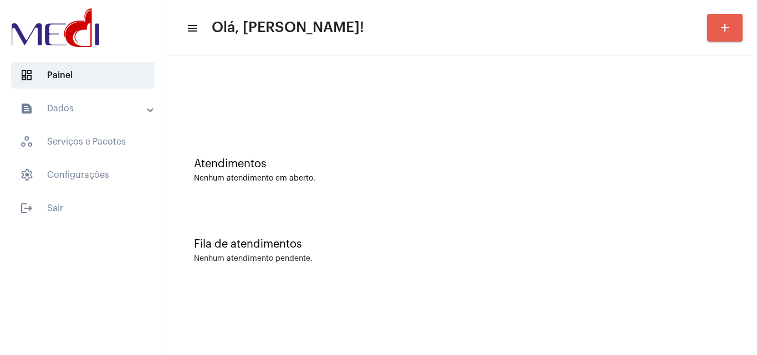
click at [727, 29] on mat-icon "add" at bounding box center [724, 27] width 13 height 13
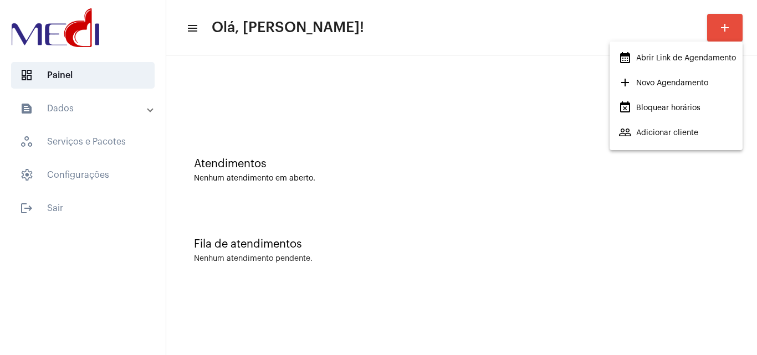
click at [696, 62] on span "calendar_month_outlined Abrir Link de Agendamento" at bounding box center [678, 58] width 118 height 20
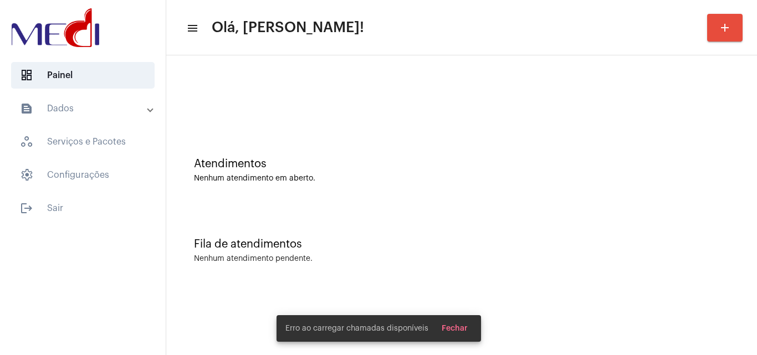
click at [706, 151] on div "Atendimentos Nenhum atendimento em aberto." at bounding box center [462, 165] width 580 height 80
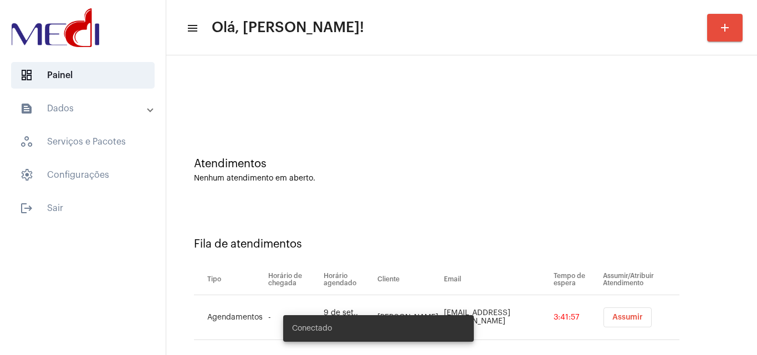
click at [624, 315] on span "Assumir" at bounding box center [627, 318] width 30 height 8
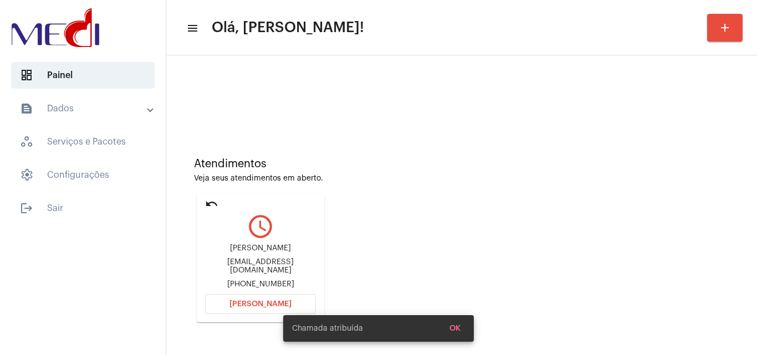
scroll to position [78, 0]
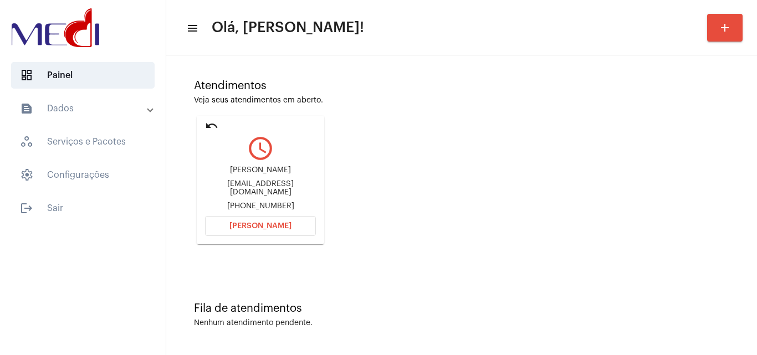
click at [283, 190] on div "Keilaaraujo.d@gmail.com" at bounding box center [260, 188] width 111 height 17
copy div "Keilaaraujo.d@gmail.com"
click at [275, 218] on button "Abrir Chamada" at bounding box center [260, 226] width 111 height 20
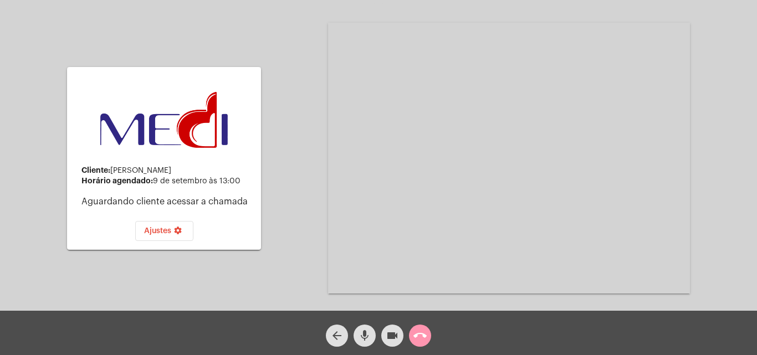
click at [424, 334] on mat-icon "call_end" at bounding box center [419, 335] width 13 height 13
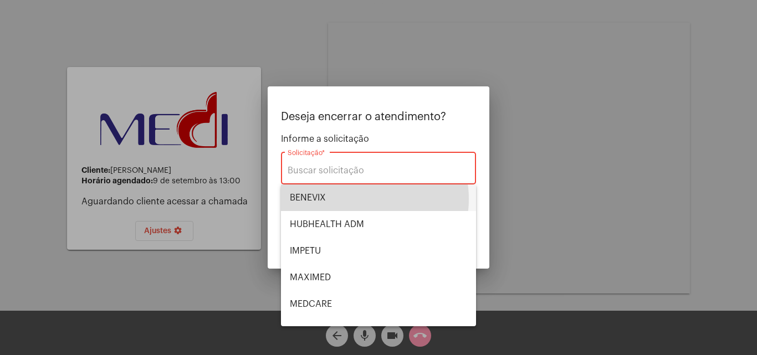
click at [361, 199] on span "BENEVIX" at bounding box center [378, 198] width 177 height 27
type input "BENEVIX"
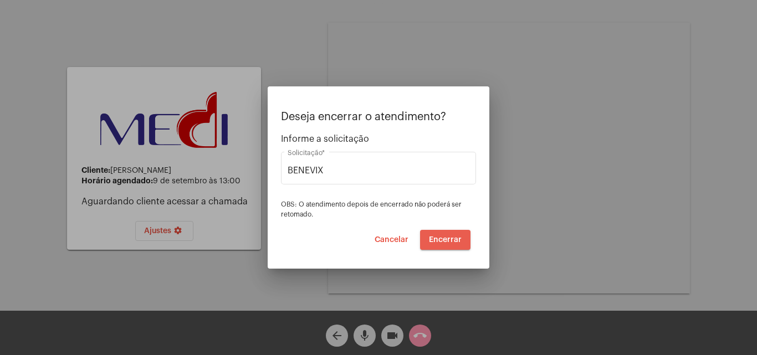
click at [442, 241] on span "Encerrar" at bounding box center [445, 240] width 33 height 8
